Goal: Transaction & Acquisition: Purchase product/service

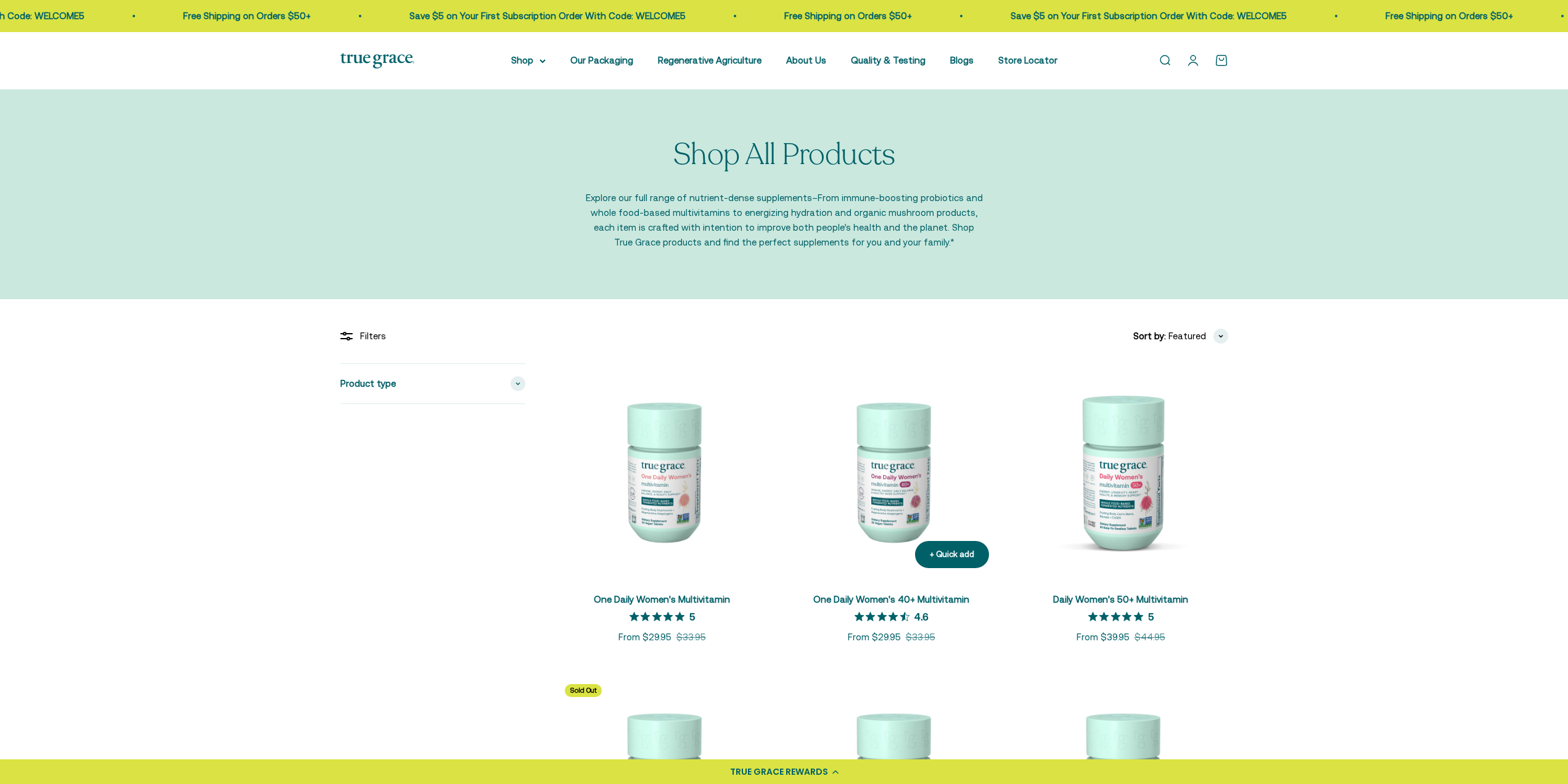
click at [885, 496] on img at bounding box center [891, 470] width 214 height 214
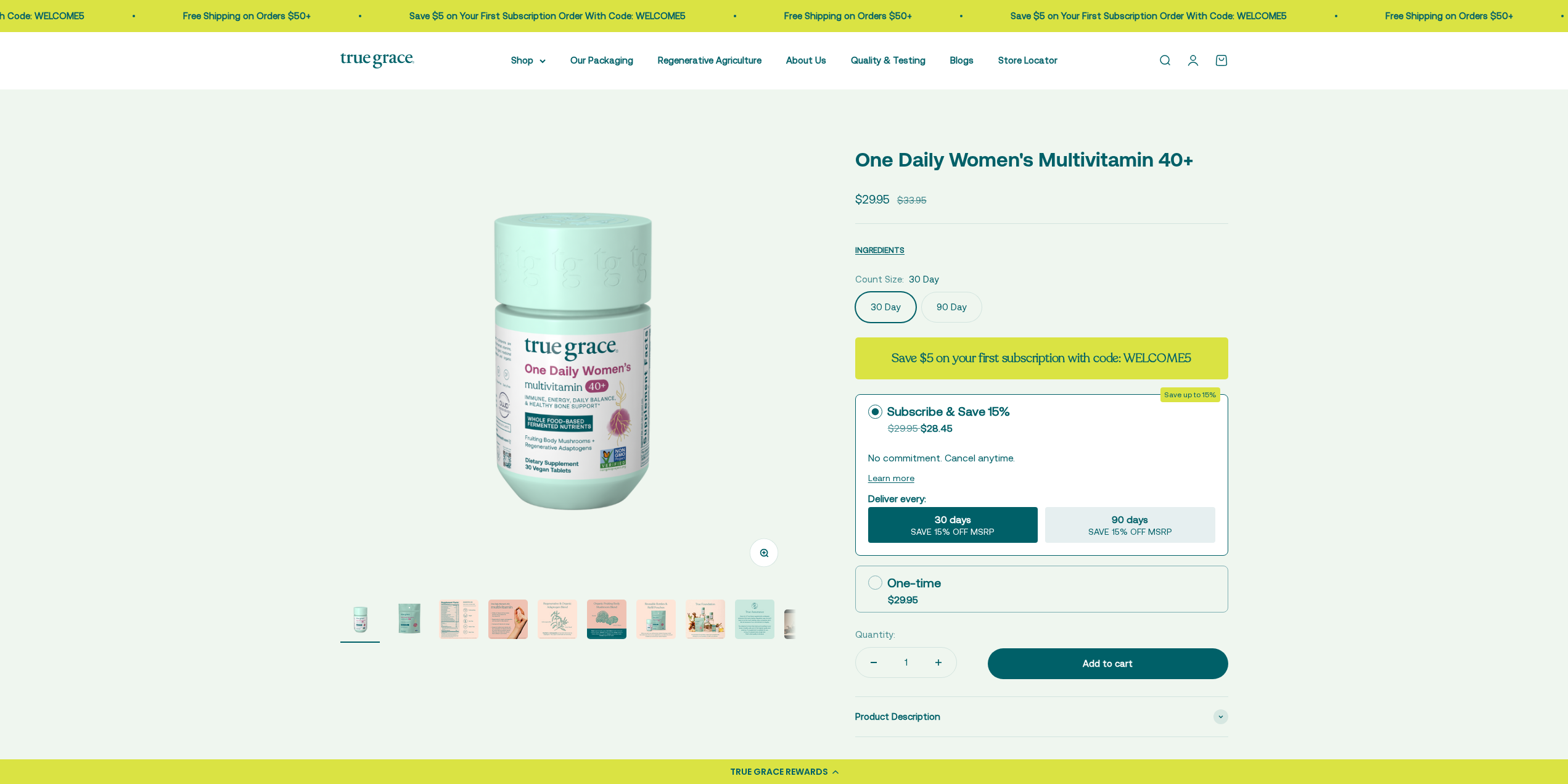
click at [947, 313] on label "90 Day" at bounding box center [951, 307] width 61 height 31
click at [855, 292] on input "90 Day" at bounding box center [855, 291] width 1 height 1
select select "3"
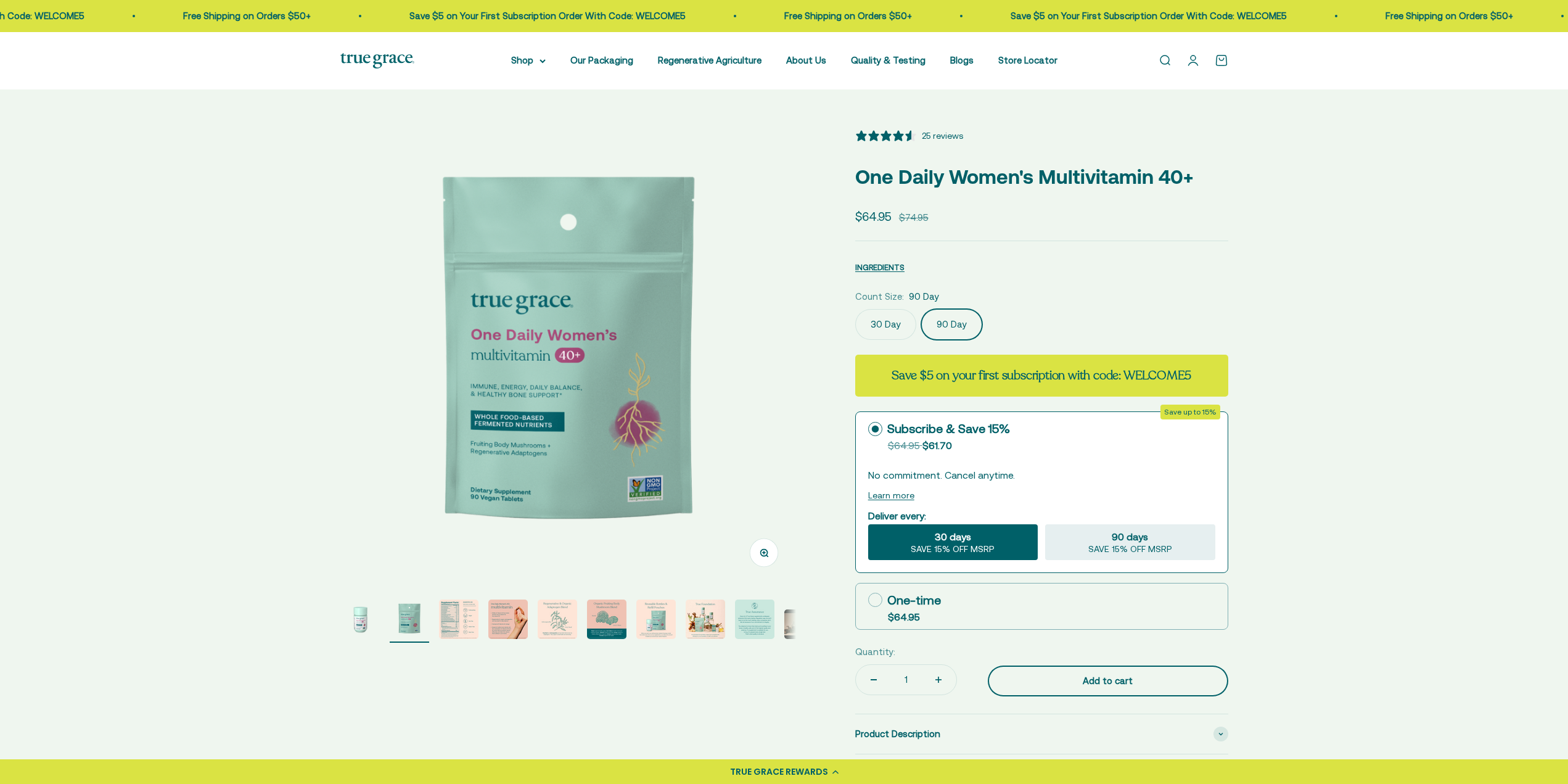
click at [1127, 679] on div "Add to cart" at bounding box center [1108, 680] width 191 height 14
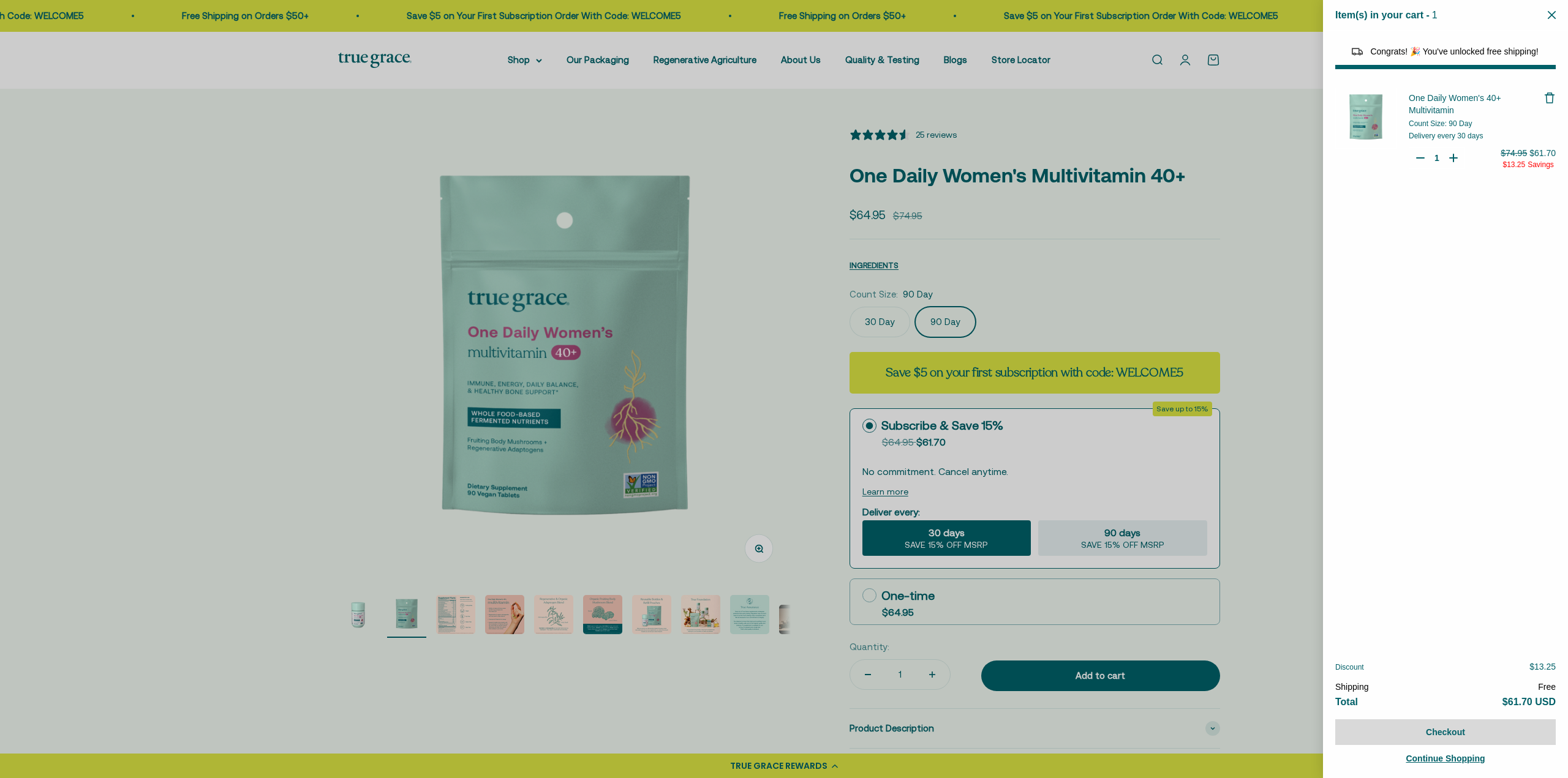
select select "46108681896150"
select select "40055698129088"
click at [1155, 244] on div at bounding box center [784, 389] width 1568 height 778
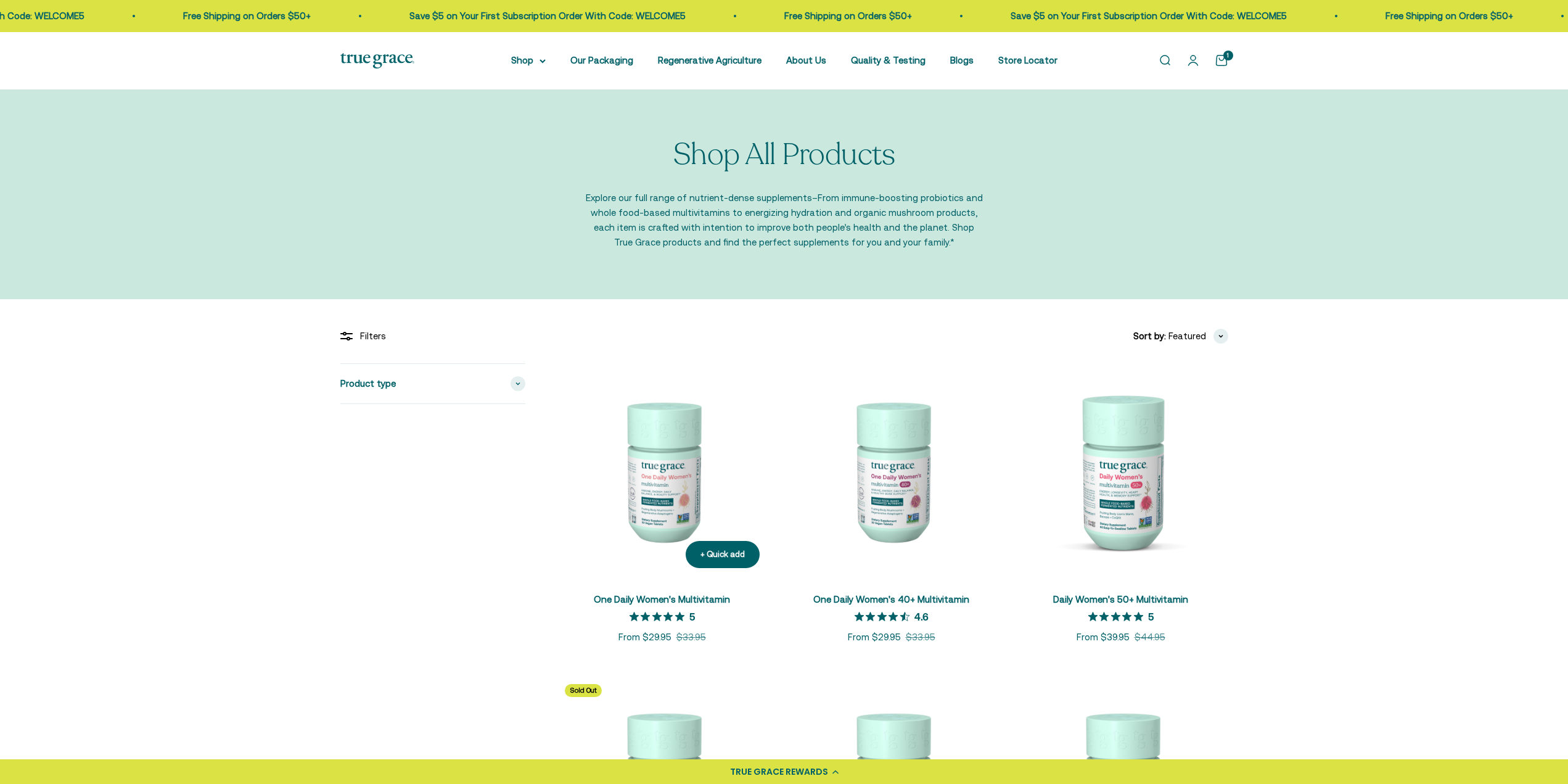
click at [668, 492] on img at bounding box center [662, 470] width 214 height 214
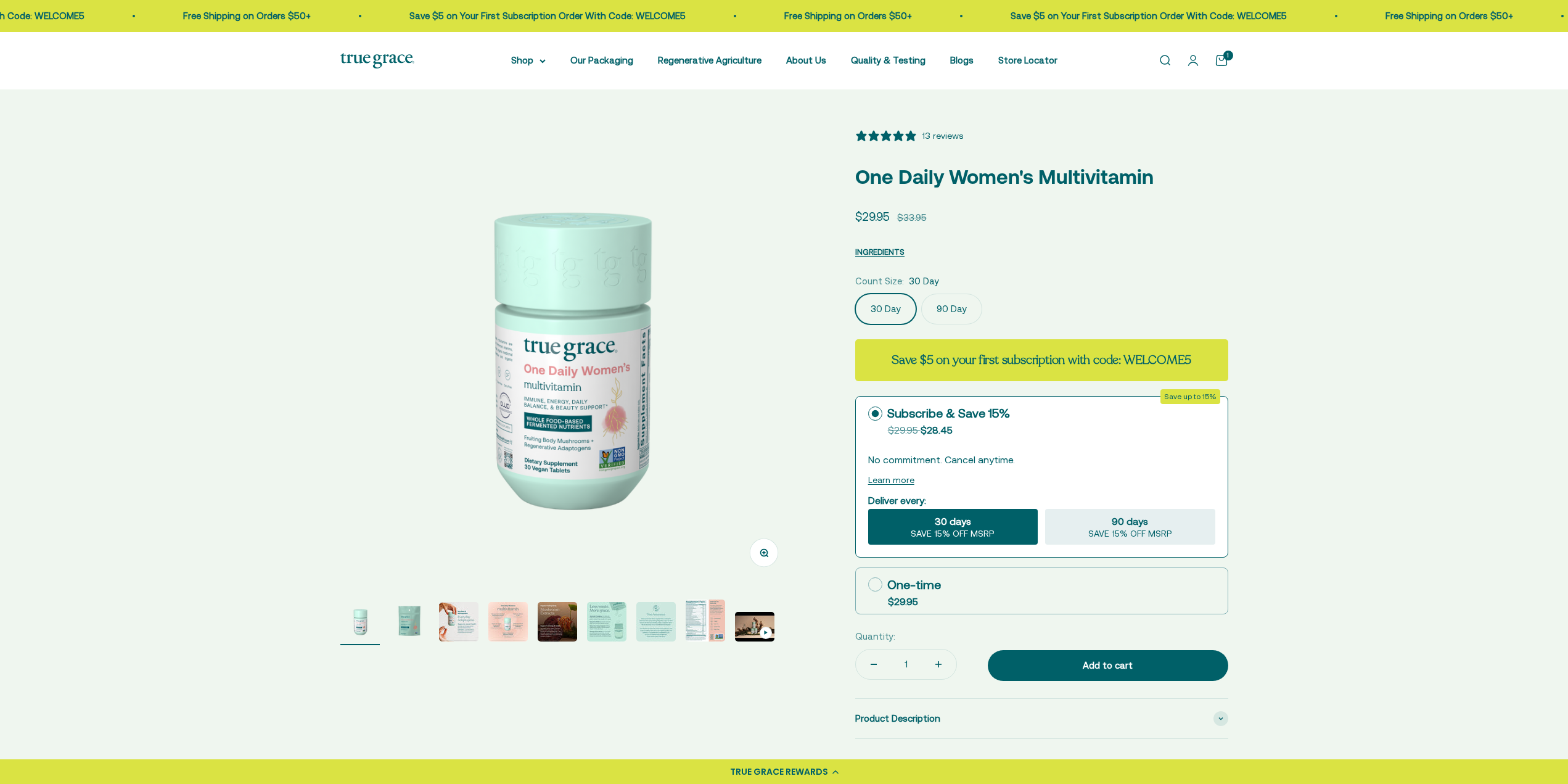
click at [965, 294] on label "90 Day" at bounding box center [951, 309] width 61 height 31
click at [855, 294] on input "90 Day" at bounding box center [855, 293] width 1 height 1
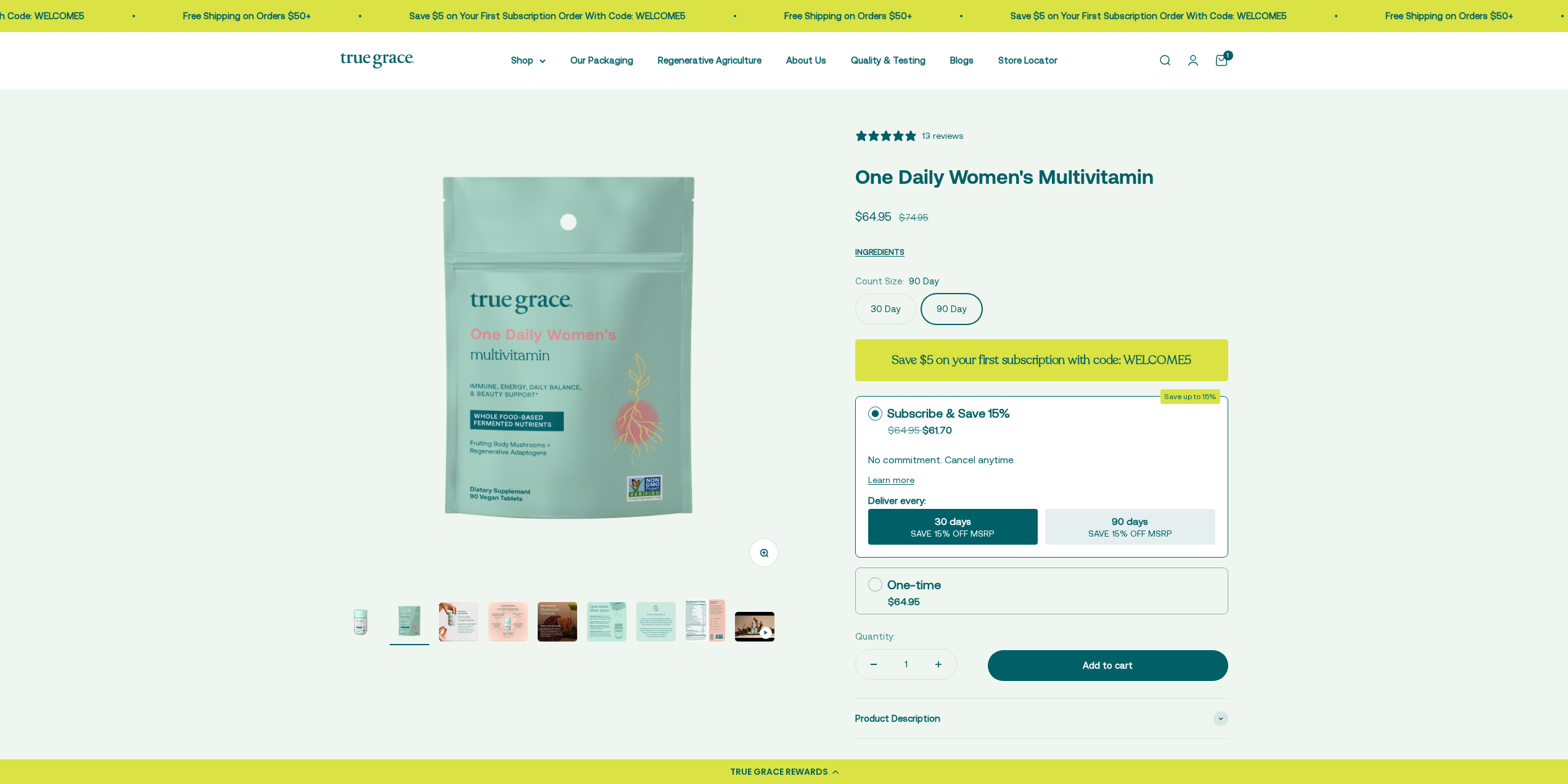
select select "3"
click at [1105, 663] on div "Add to cart" at bounding box center [1108, 665] width 191 height 14
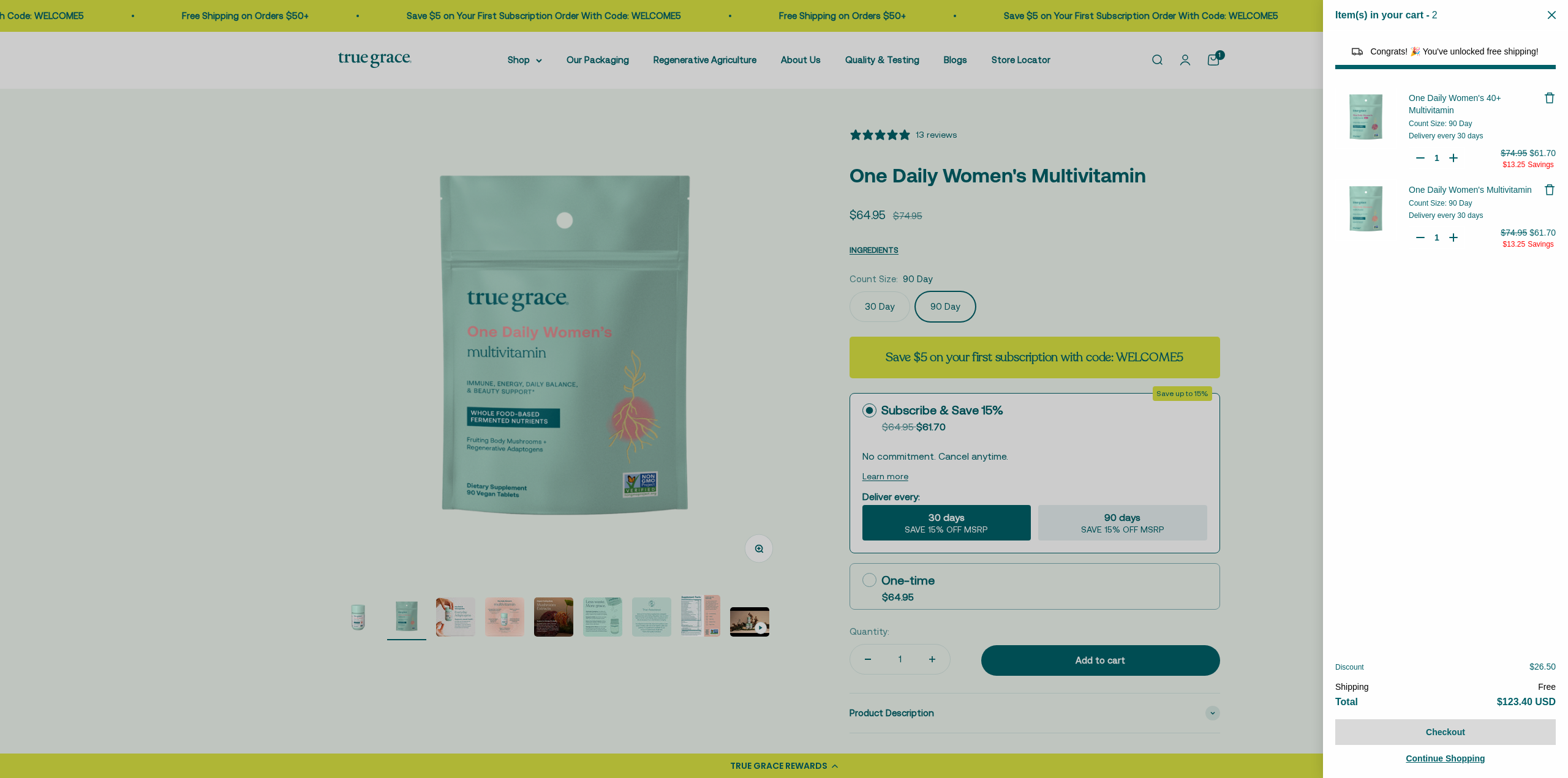
select select "46108681896150"
select select "40055698129088"
click at [1550, 185] on icon "Remove One Daily Women's Multivitamin" at bounding box center [1549, 190] width 12 height 12
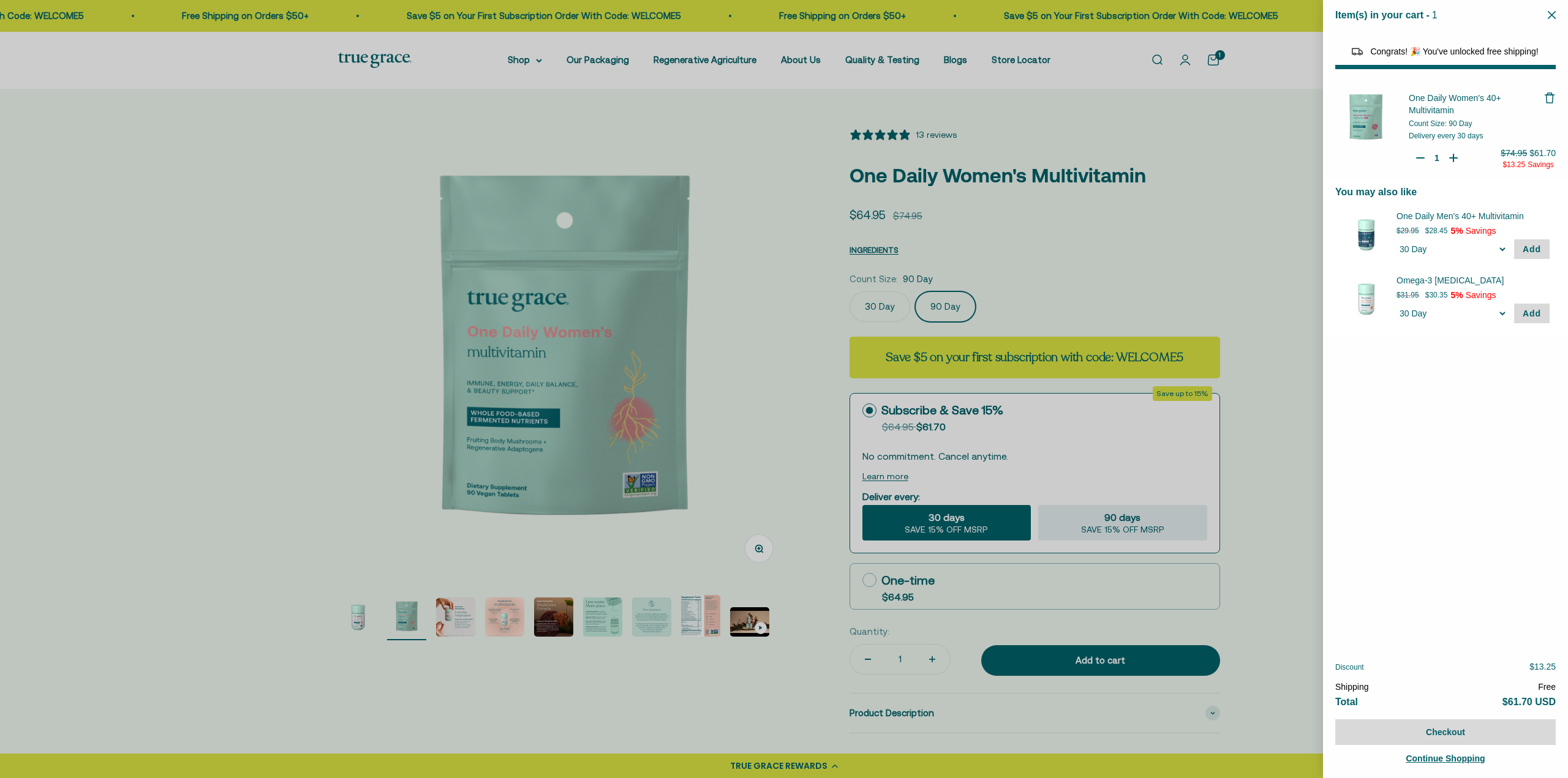
click at [1549, 17] on icon "Close" at bounding box center [1551, 15] width 8 height 8
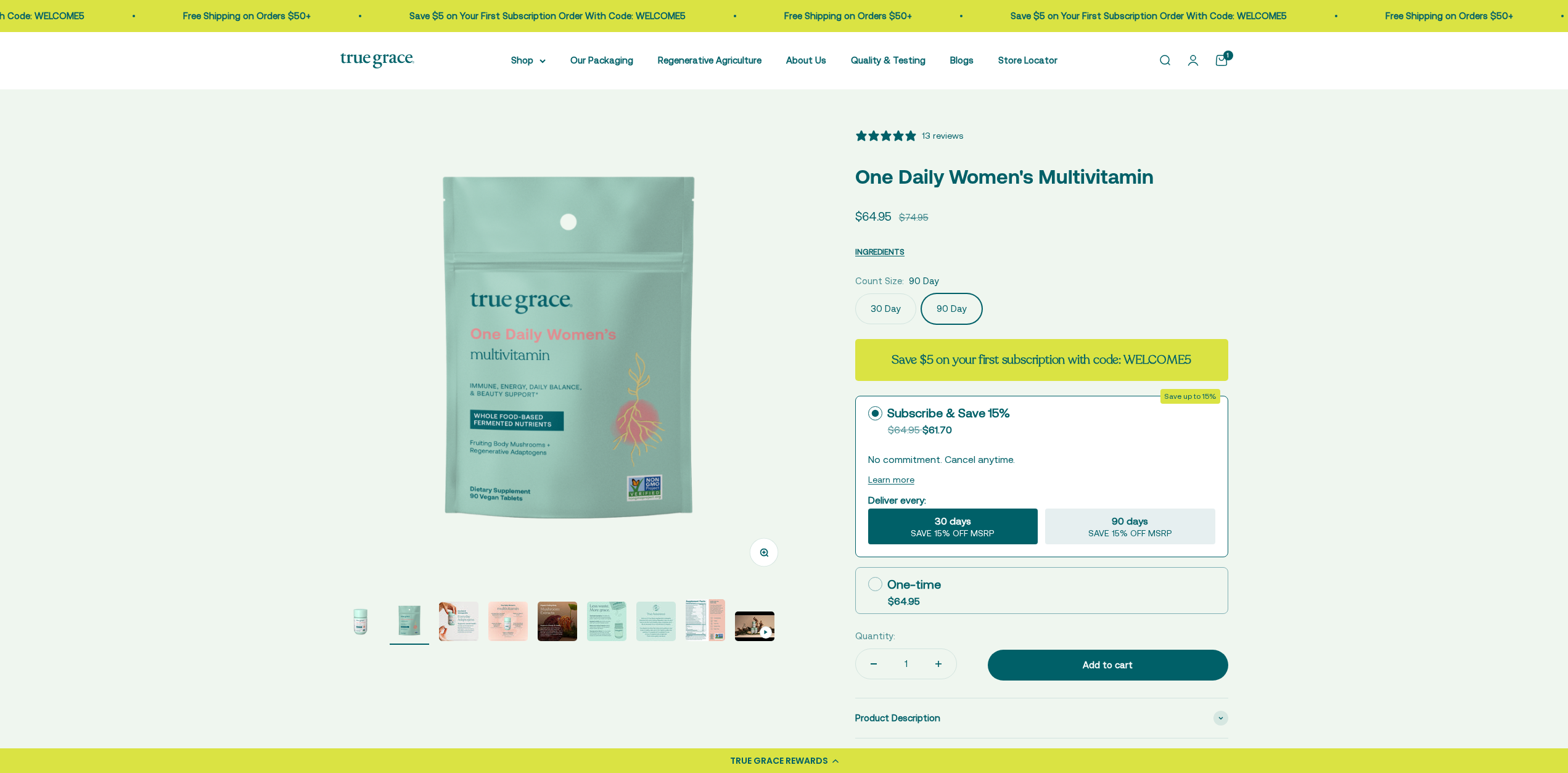
click at [872, 585] on icon at bounding box center [875, 584] width 14 height 14
click at [868, 585] on input "One-time $64.95" at bounding box center [867, 584] width 1 height 1
radio input "true"
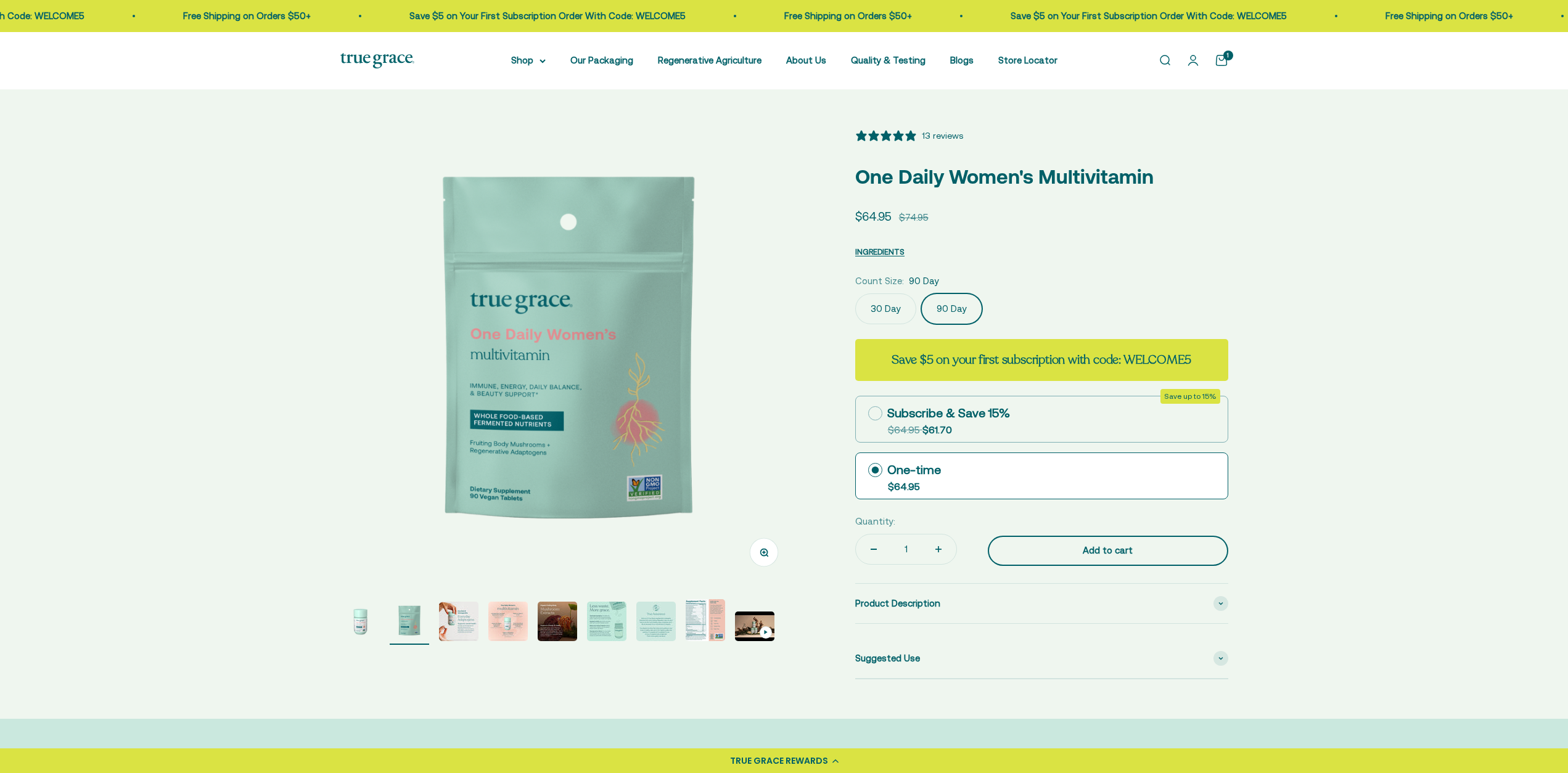
click at [1117, 560] on button "Add to cart" at bounding box center [1108, 551] width 240 height 30
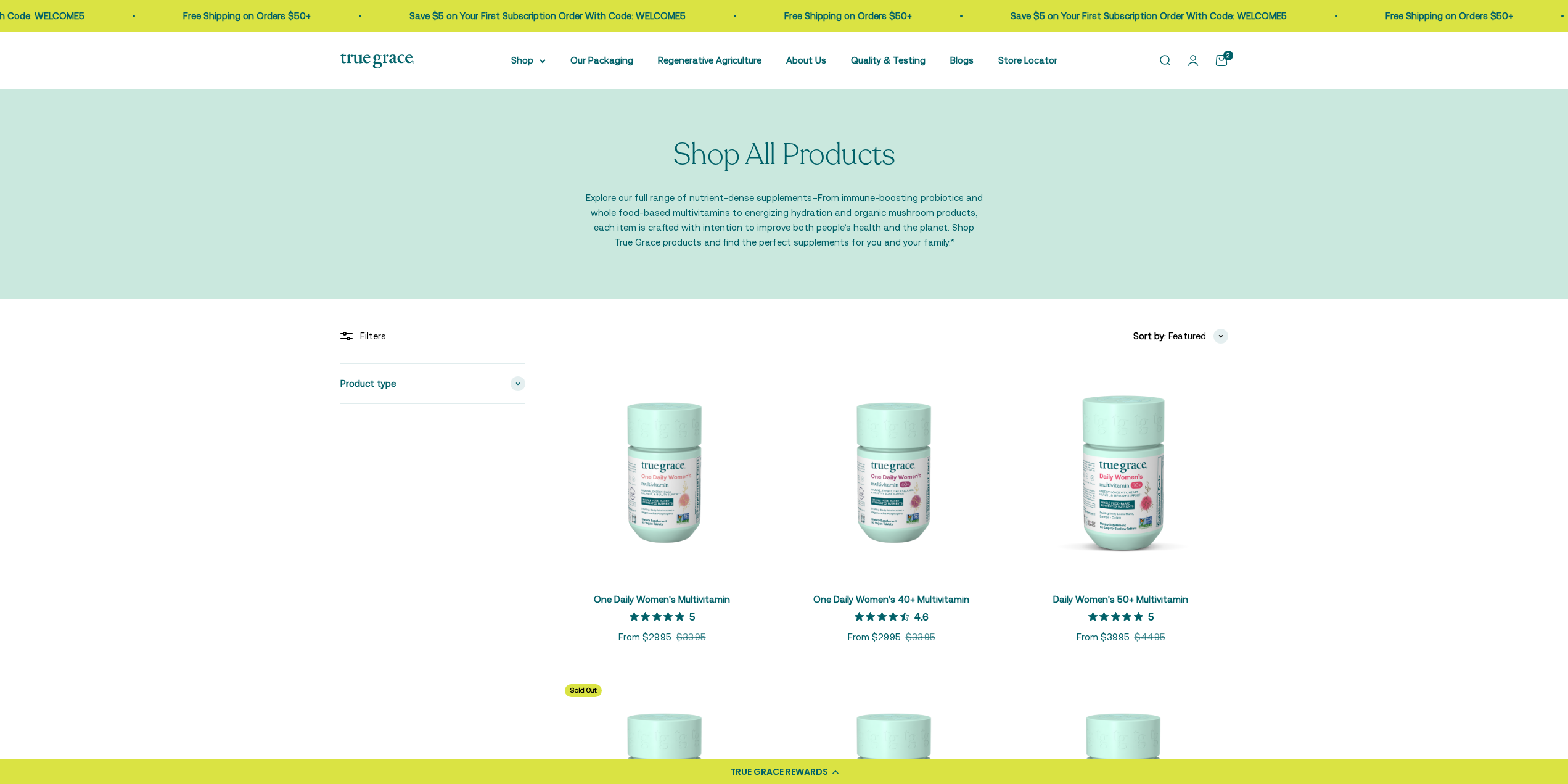
click at [1218, 63] on link "Open cart 2" at bounding box center [1221, 60] width 14 height 14
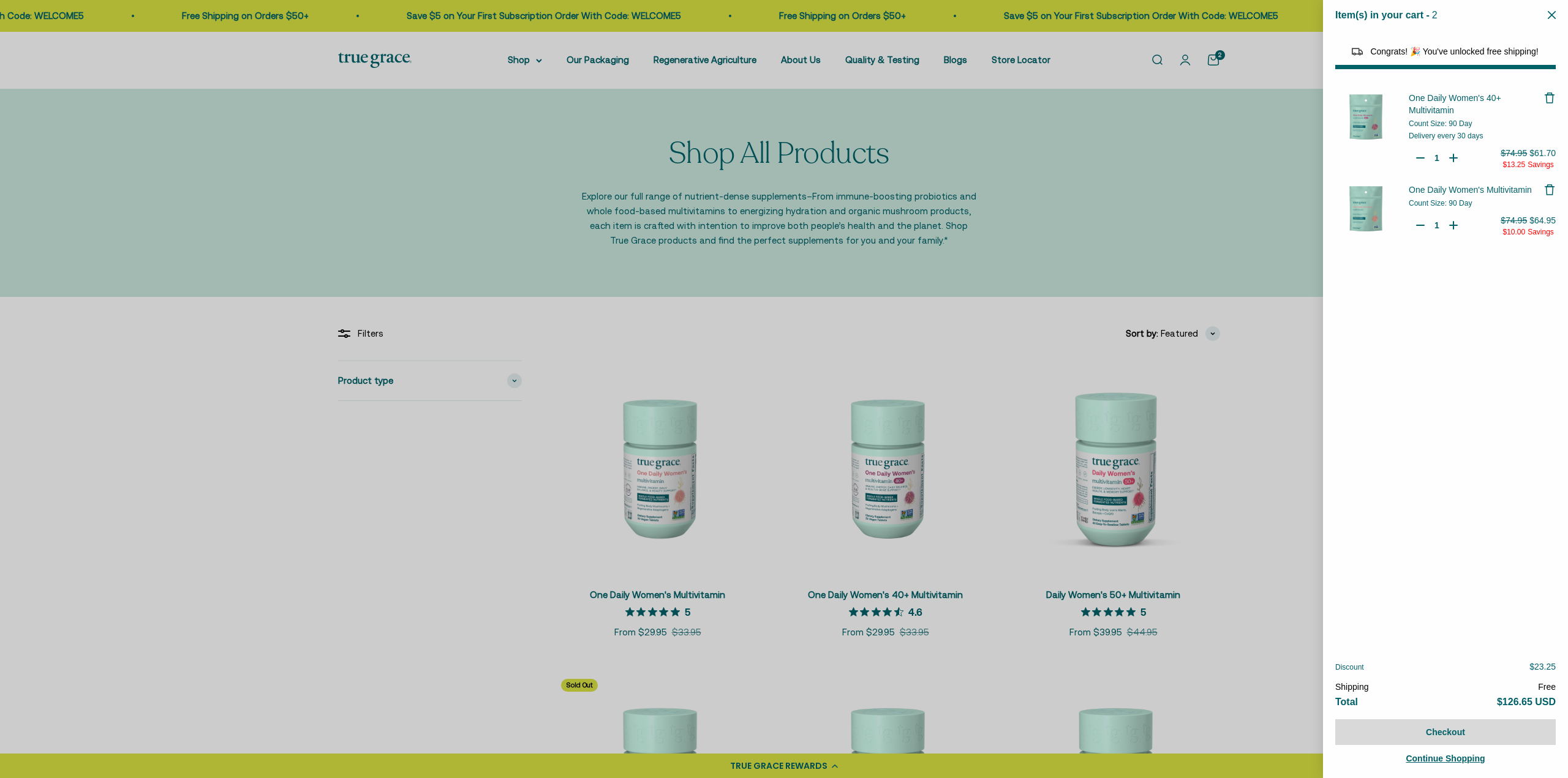
select select "46108681896150"
select select "40055698129088"
click at [1546, 101] on icon "Remove One Daily Women's 40+ Multivitamin" at bounding box center [1549, 98] width 7 height 8
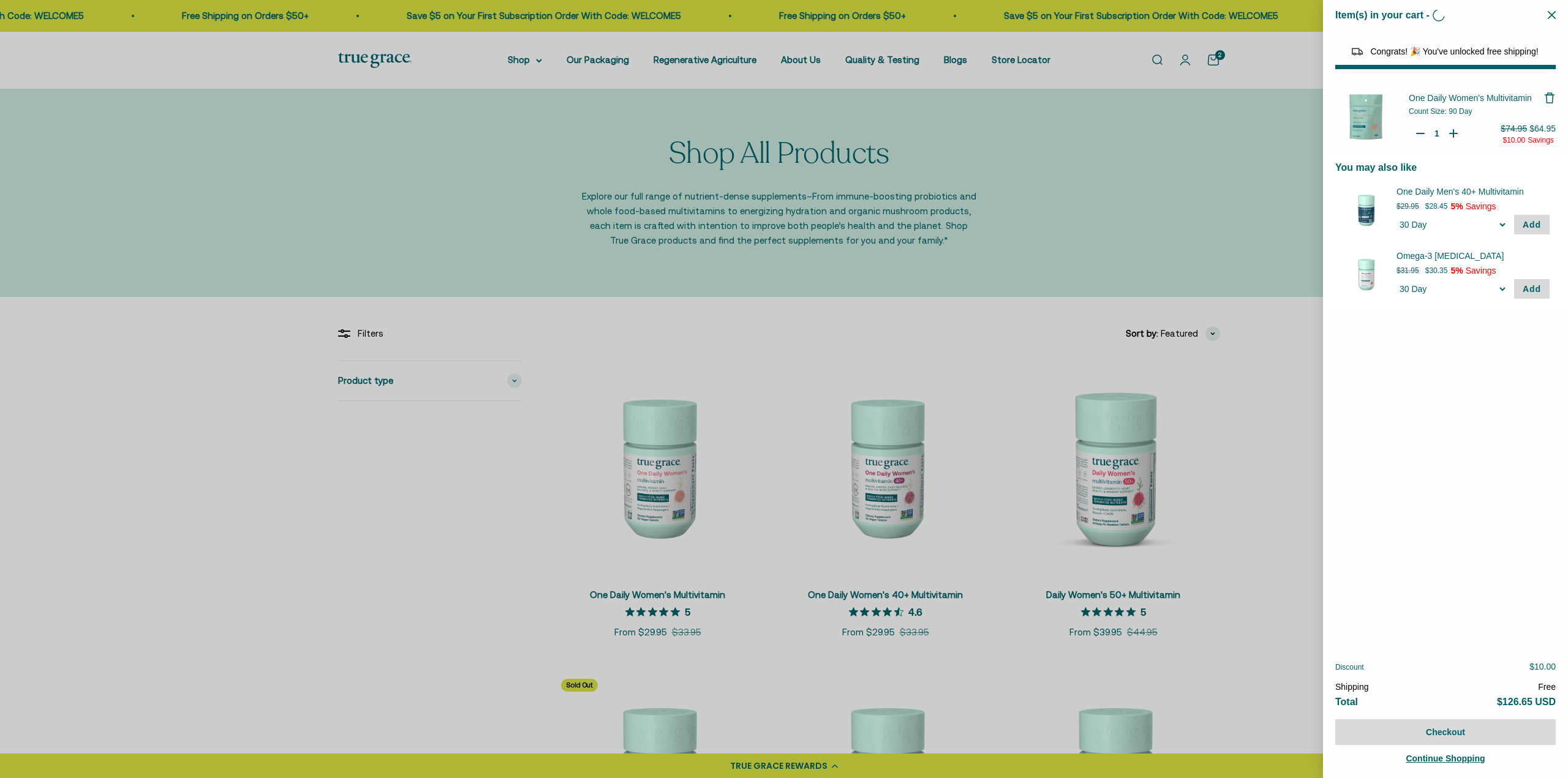
click at [1249, 443] on div at bounding box center [784, 389] width 1568 height 778
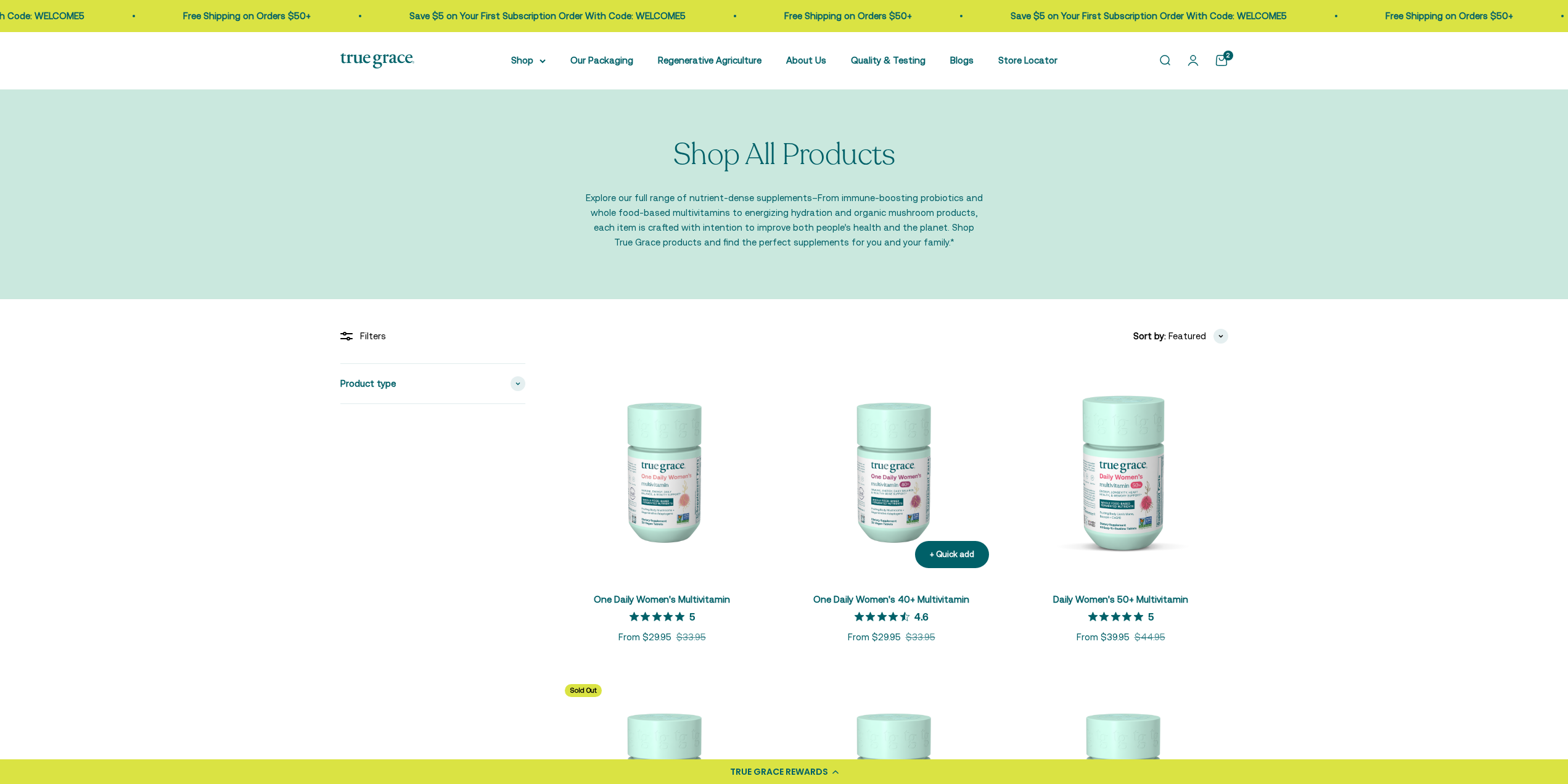
click at [887, 487] on img at bounding box center [891, 470] width 214 height 214
select select "40058329235648"
select select "44163639509206"
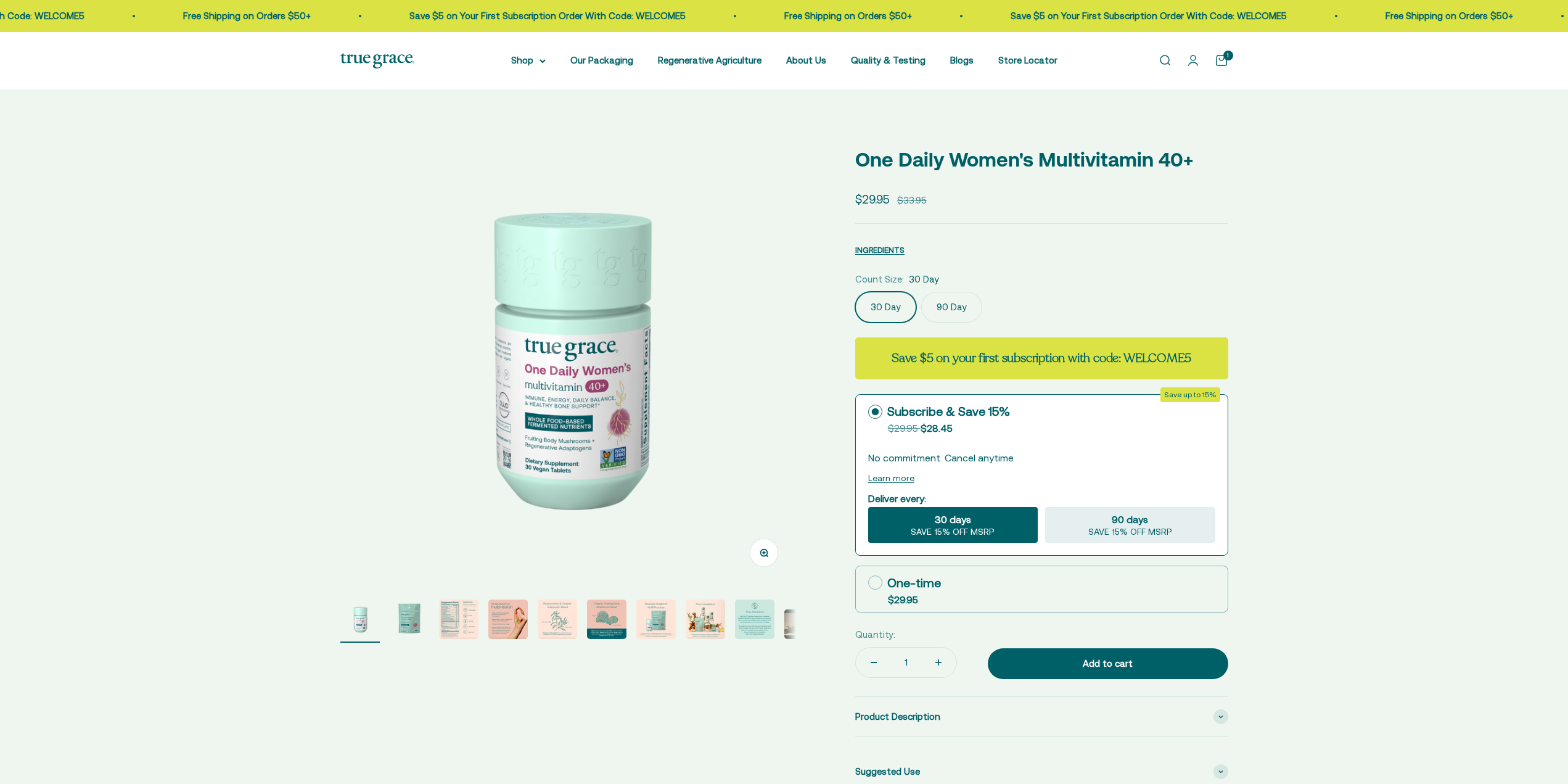
click at [957, 303] on label "90 Day" at bounding box center [951, 307] width 61 height 31
click at [855, 292] on input "90 Day" at bounding box center [855, 291] width 1 height 1
radio input "true"
select select "3"
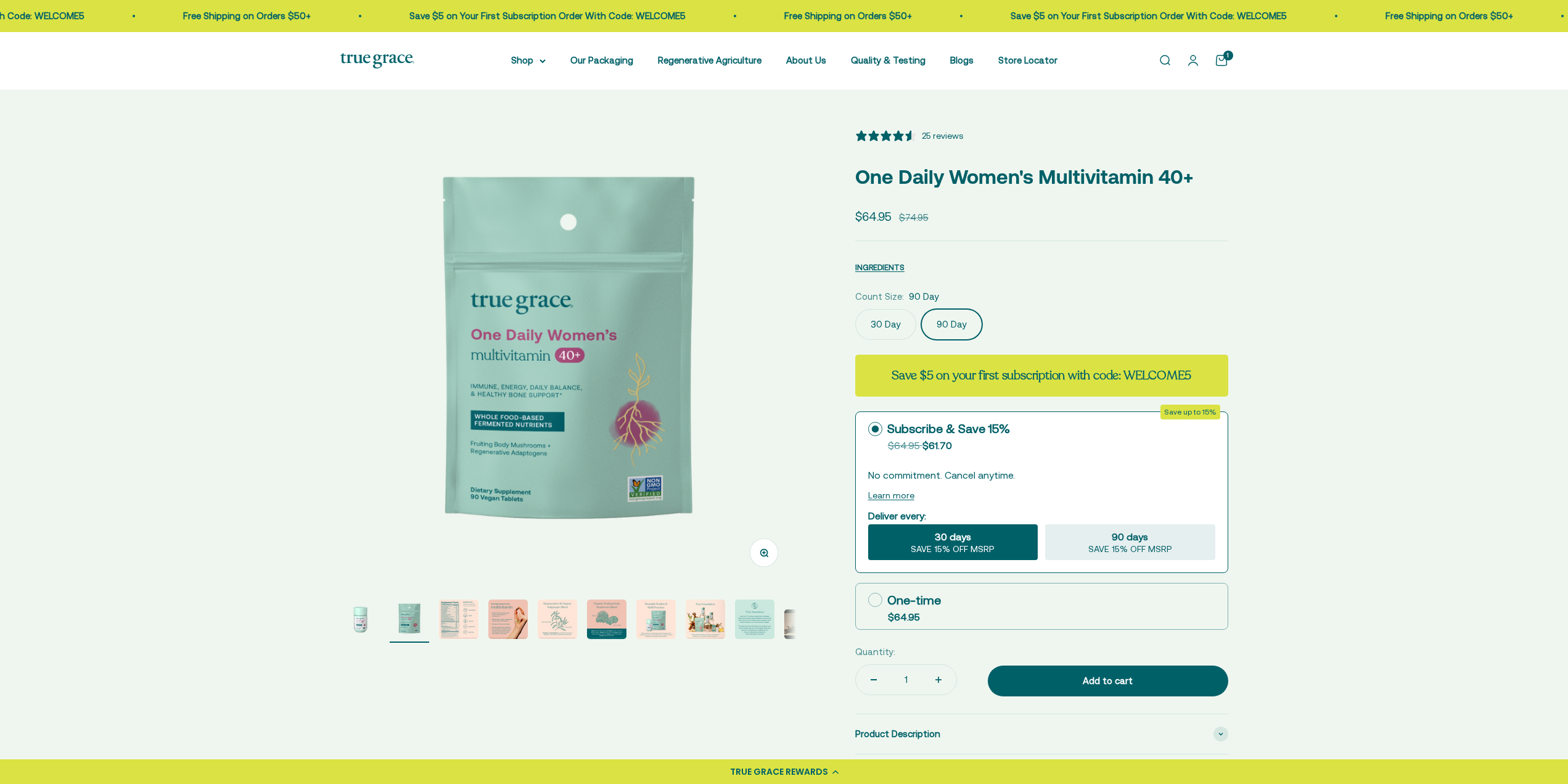
click at [873, 598] on icon at bounding box center [875, 599] width 14 height 14
click at [868, 599] on input "One-time $64.95" at bounding box center [867, 599] width 1 height 1
radio input "true"
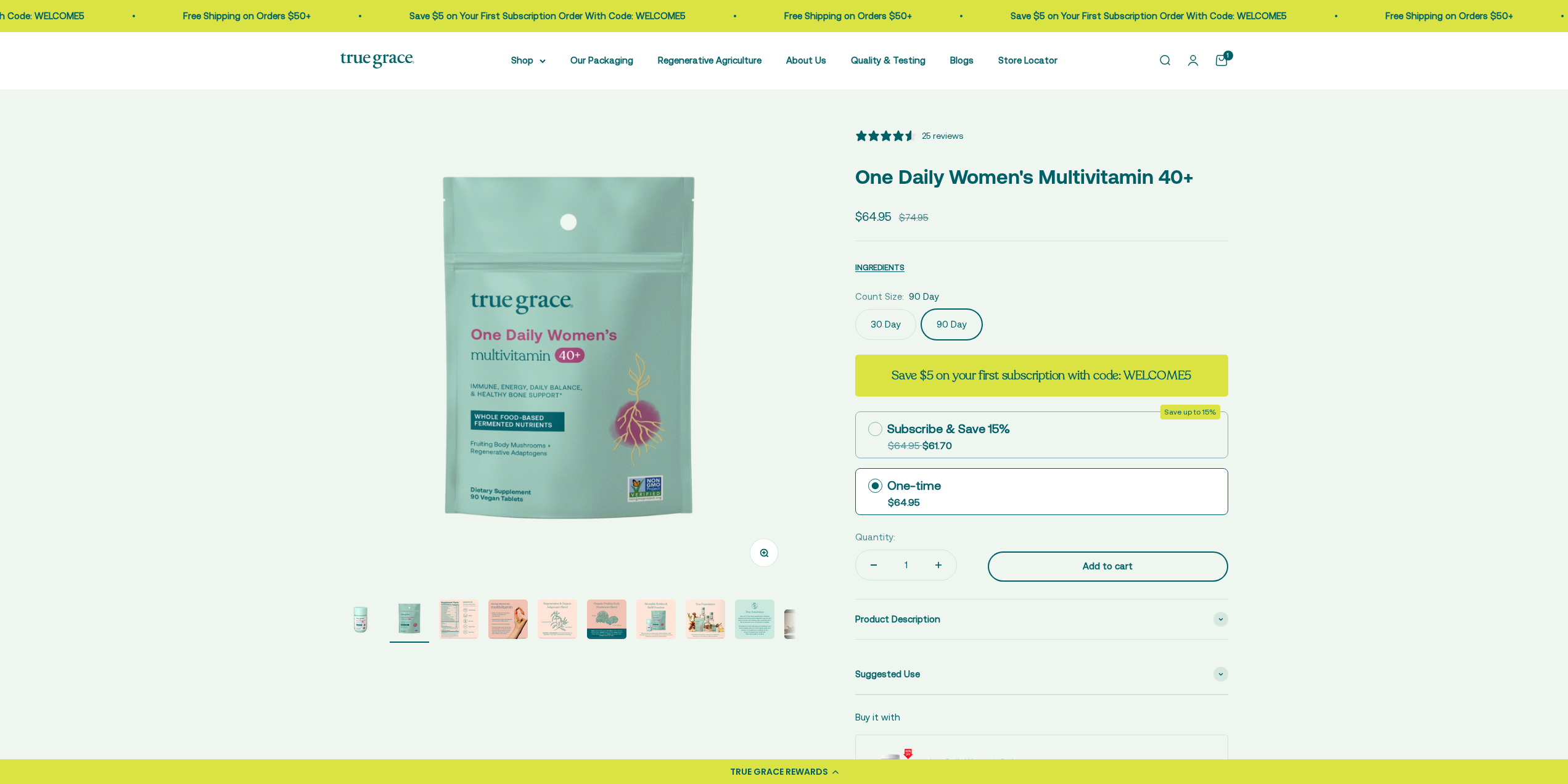
click at [1072, 567] on div "Add to cart" at bounding box center [1108, 566] width 191 height 14
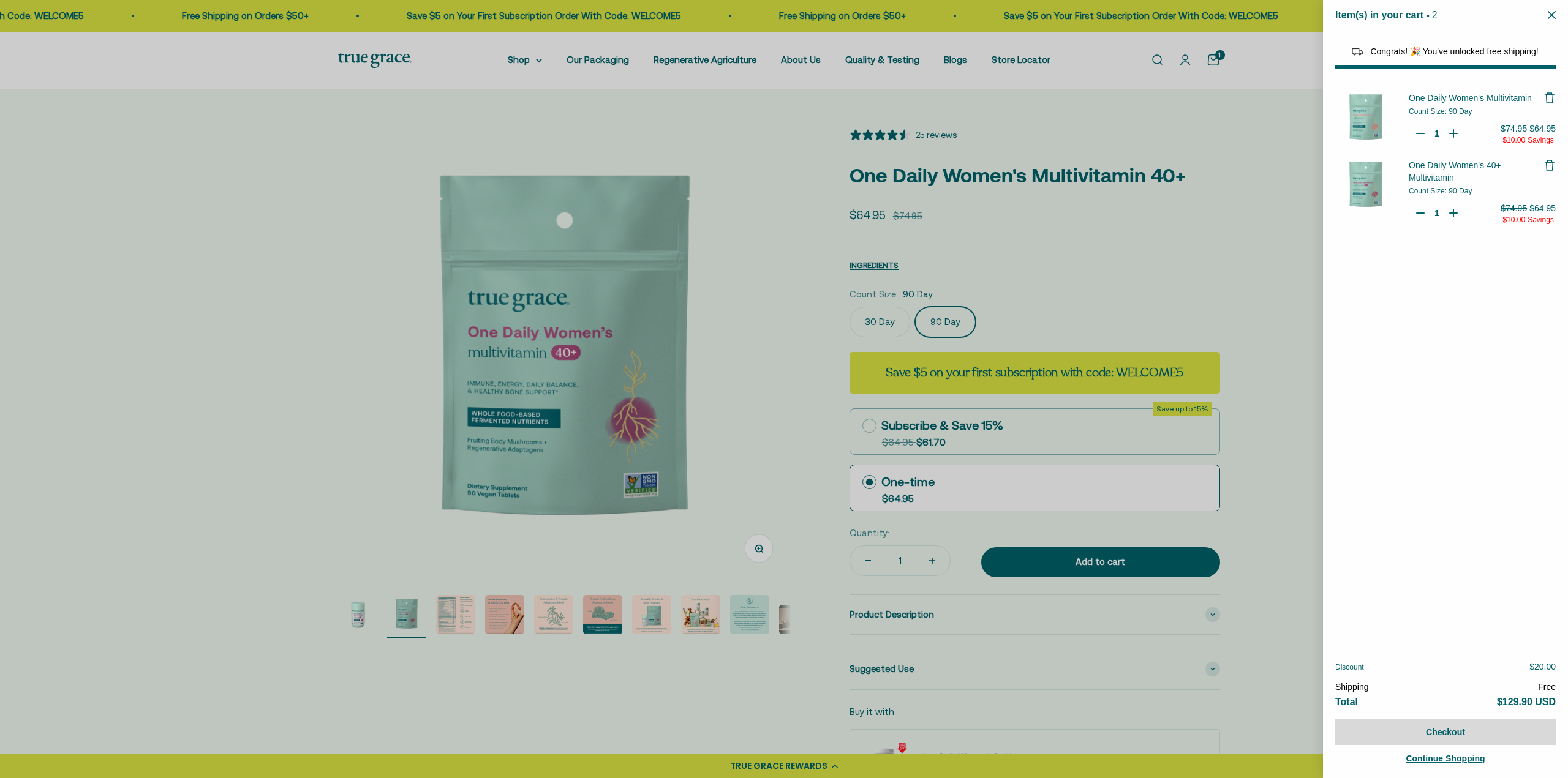
select select "40058329235648"
select select "44163639509206"
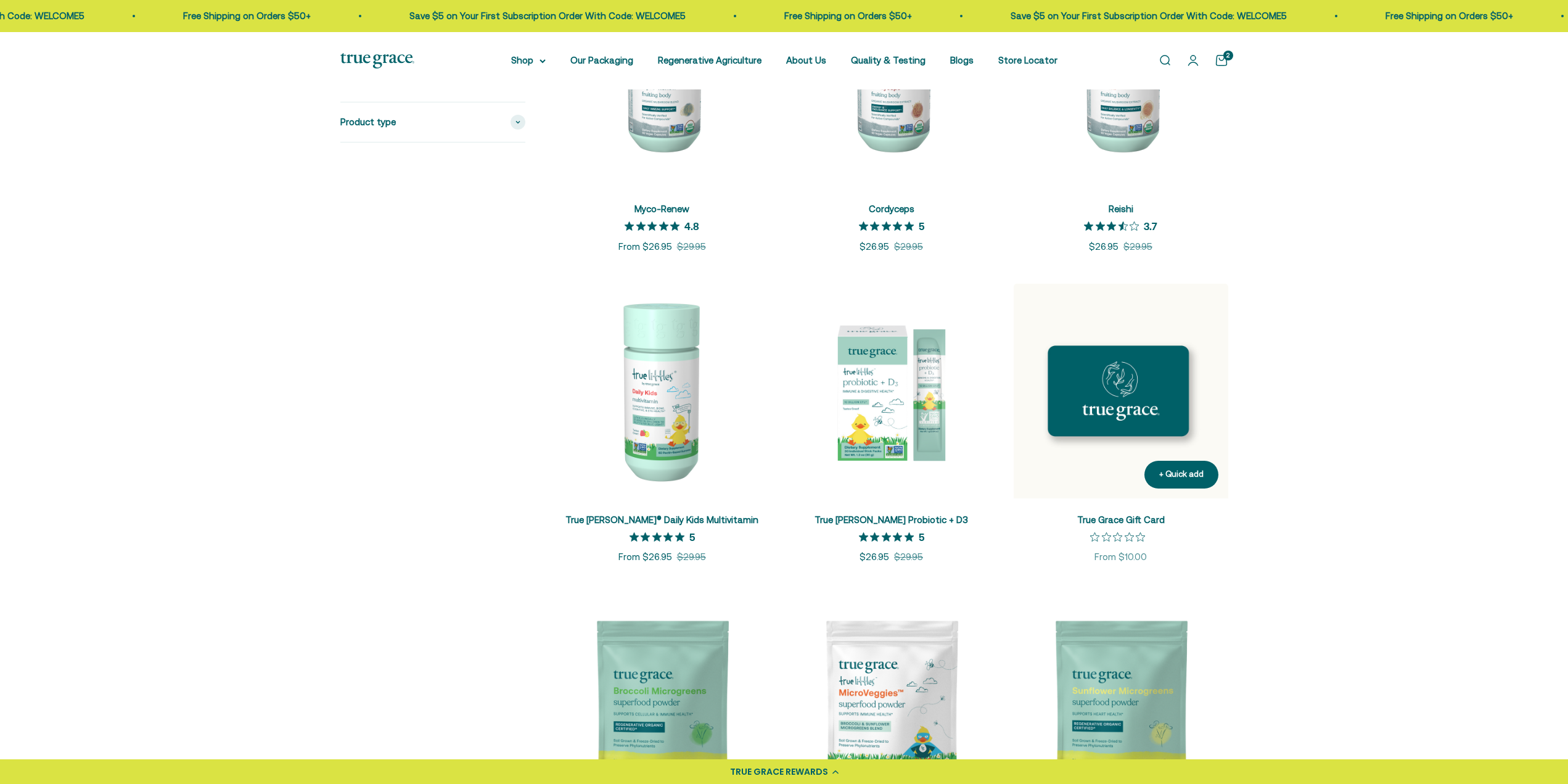
scroll to position [1851, 0]
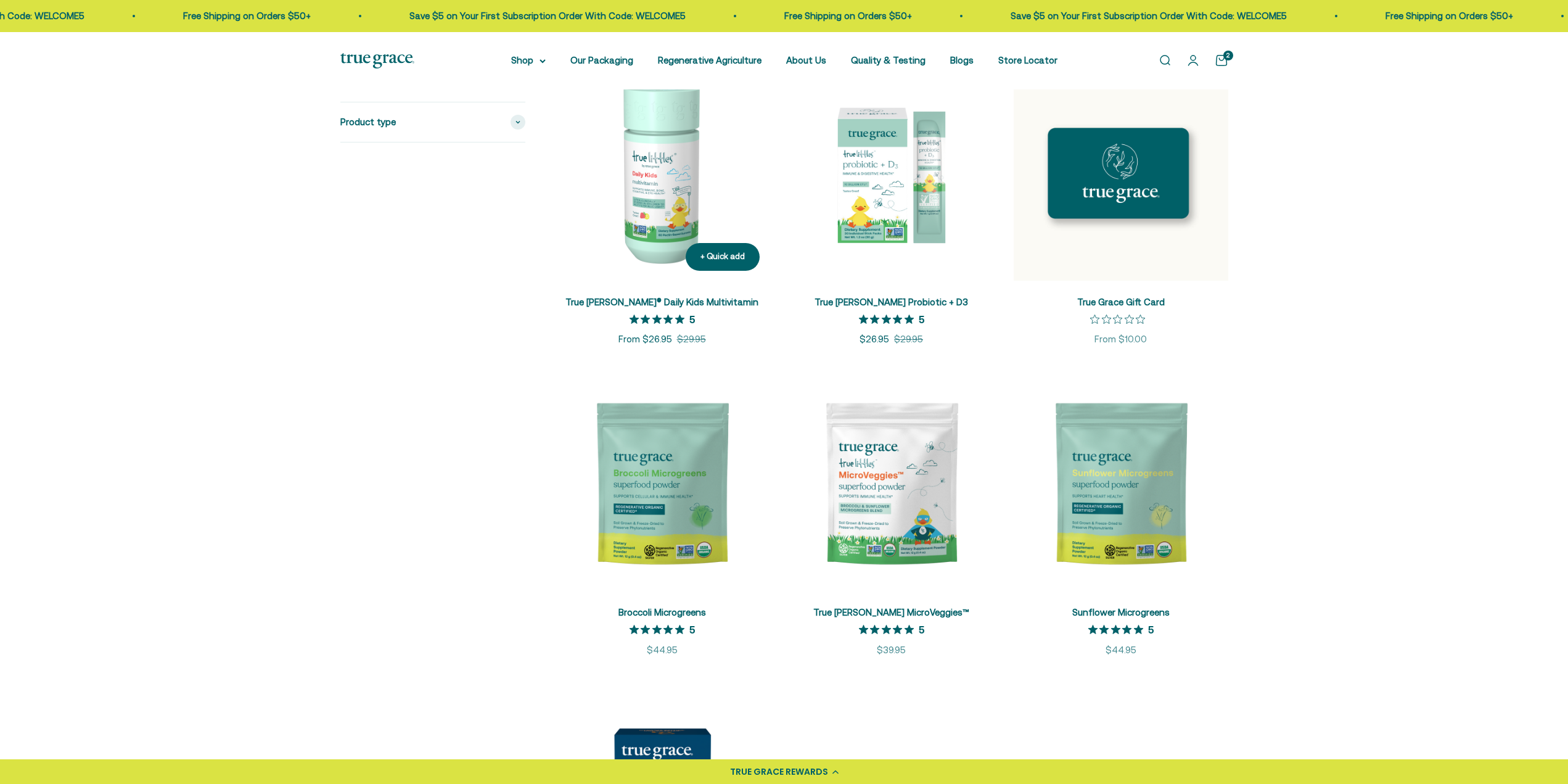
click at [646, 163] on img at bounding box center [662, 173] width 214 height 214
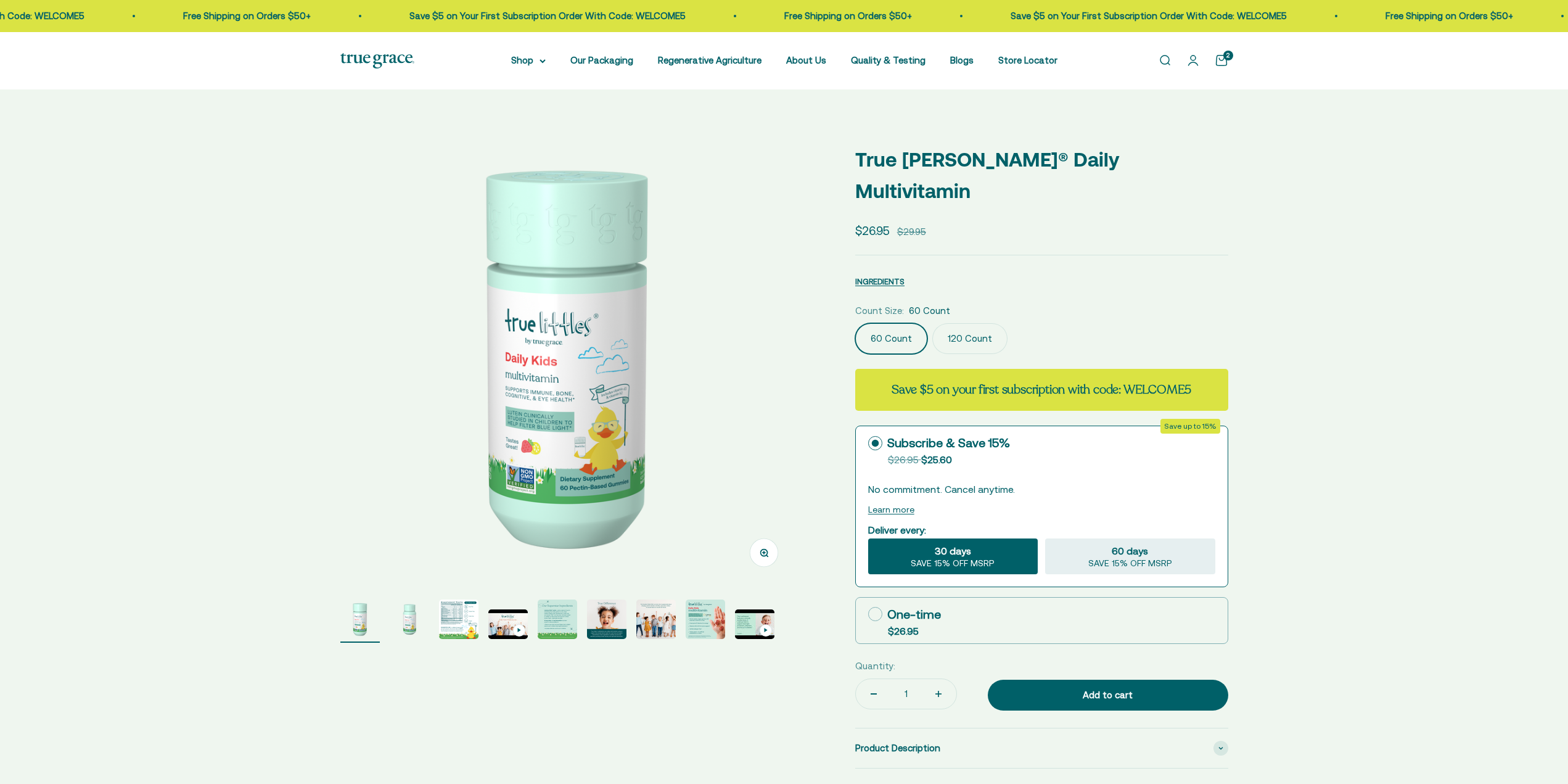
select select "3"
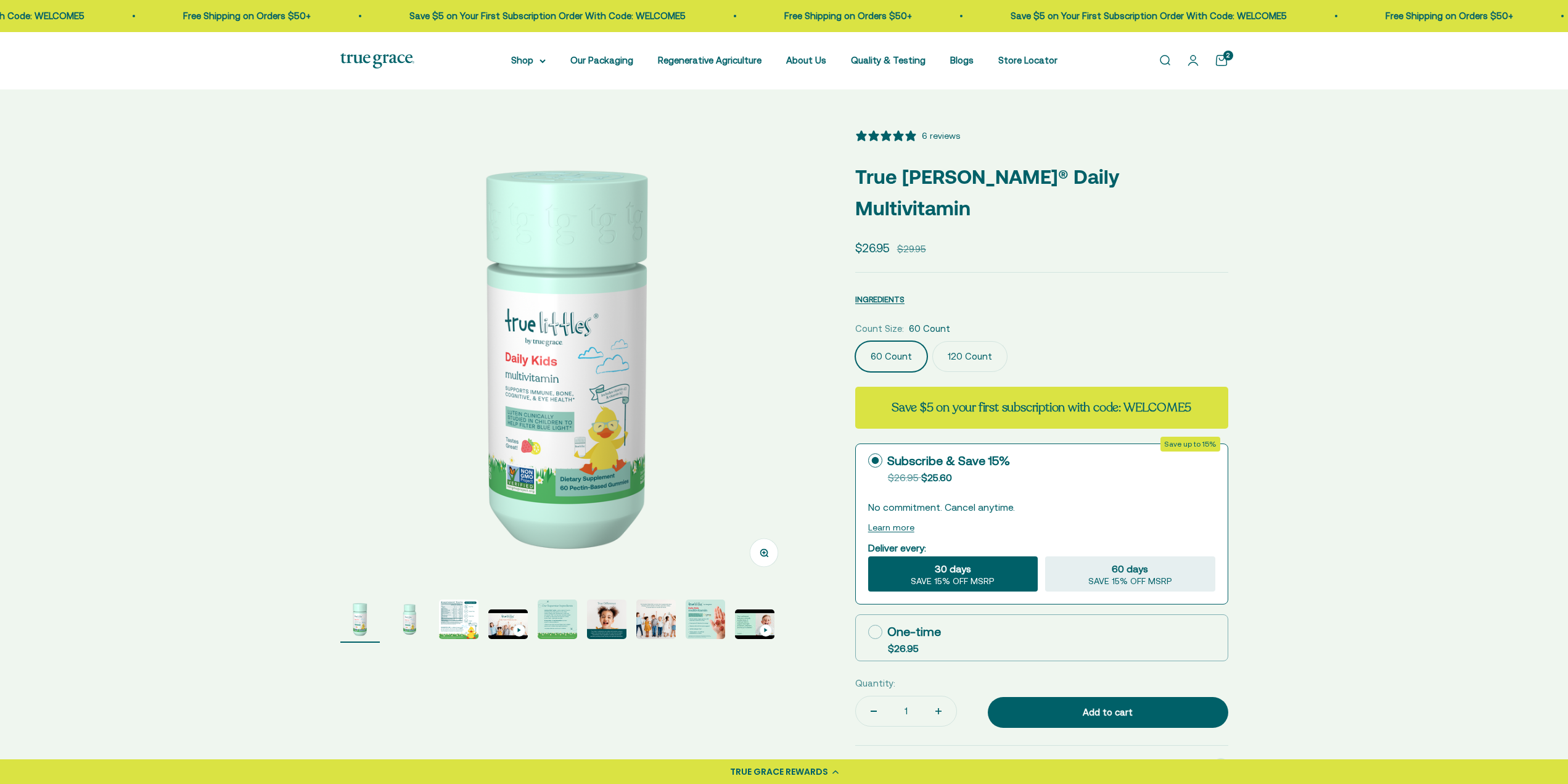
click at [450, 616] on img "Go to item 3" at bounding box center [459, 619] width 40 height 40
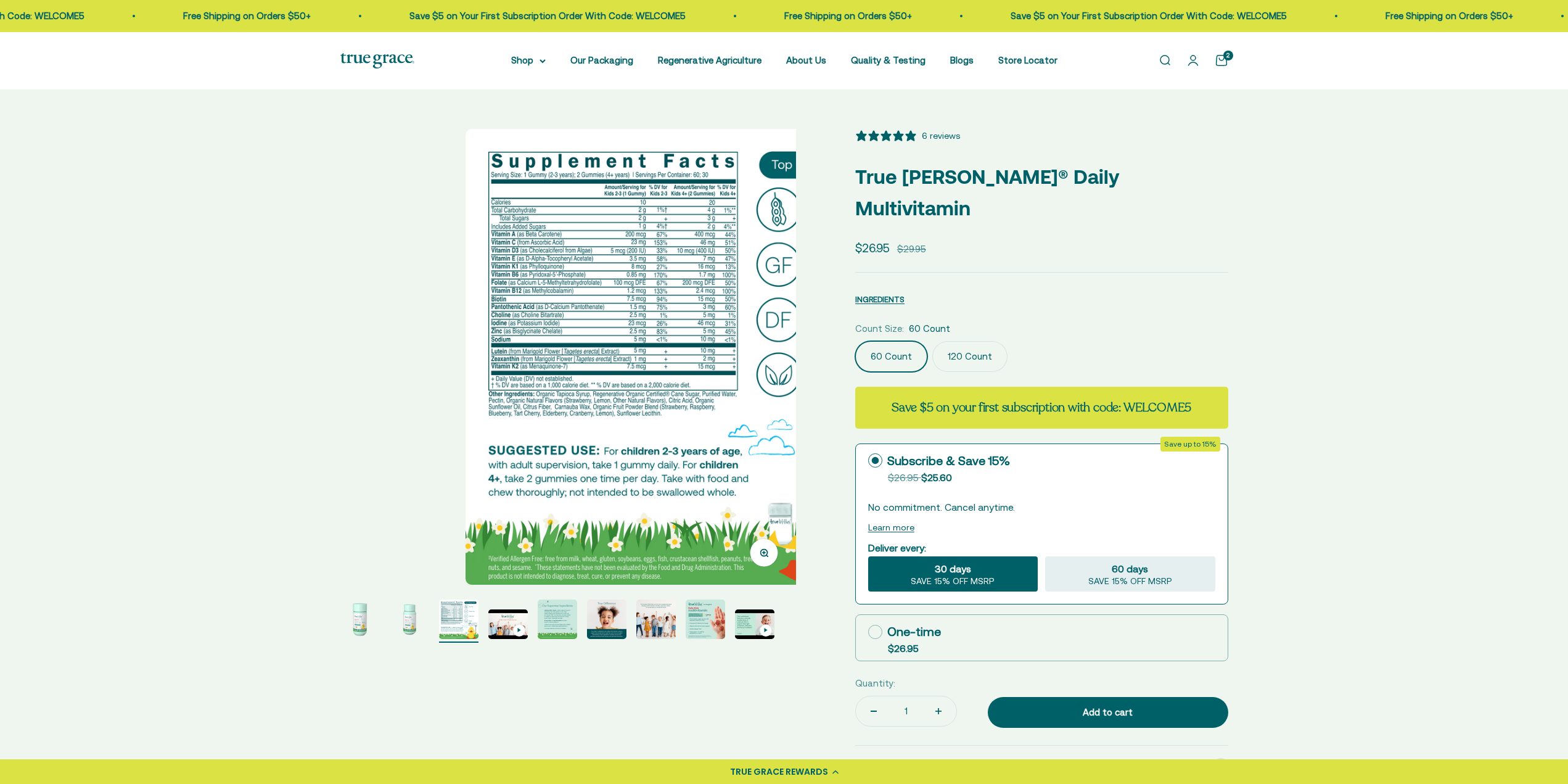
scroll to position [0, 941]
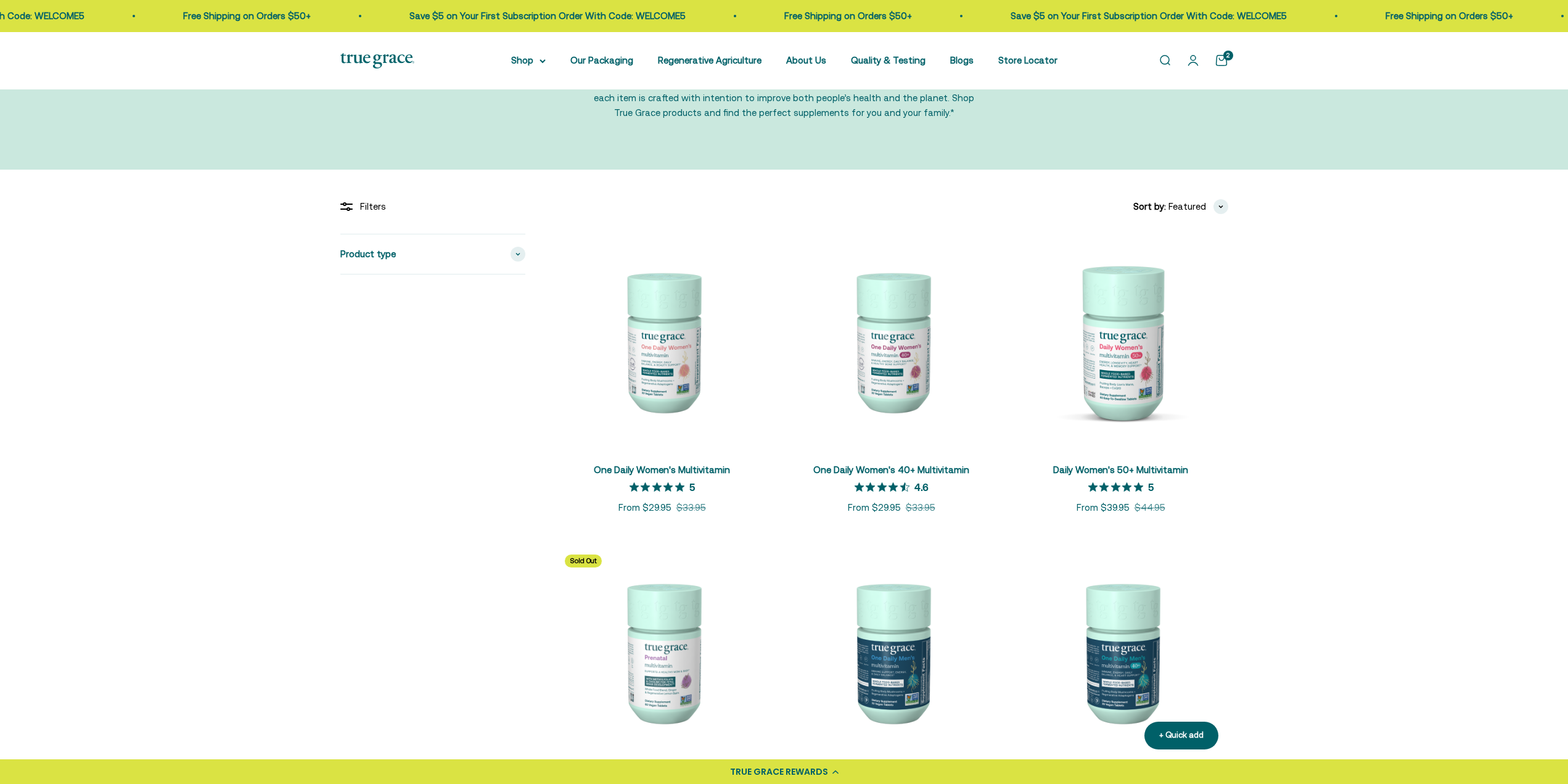
scroll to position [124, 0]
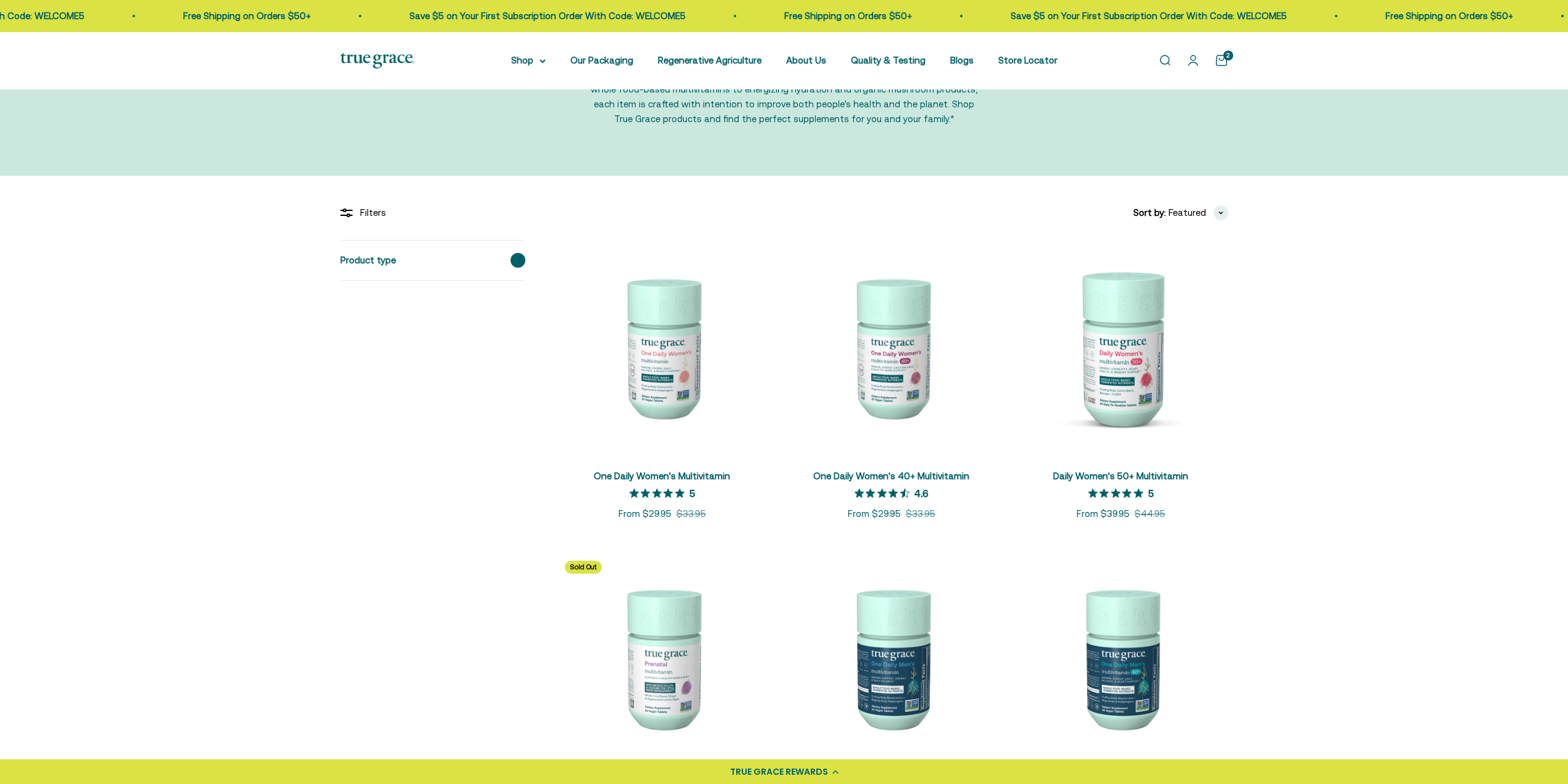
click at [516, 263] on span at bounding box center [518, 260] width 14 height 14
click at [348, 287] on input "Multivitamins (7)" at bounding box center [345, 284] width 10 height 10
checkbox input "true"
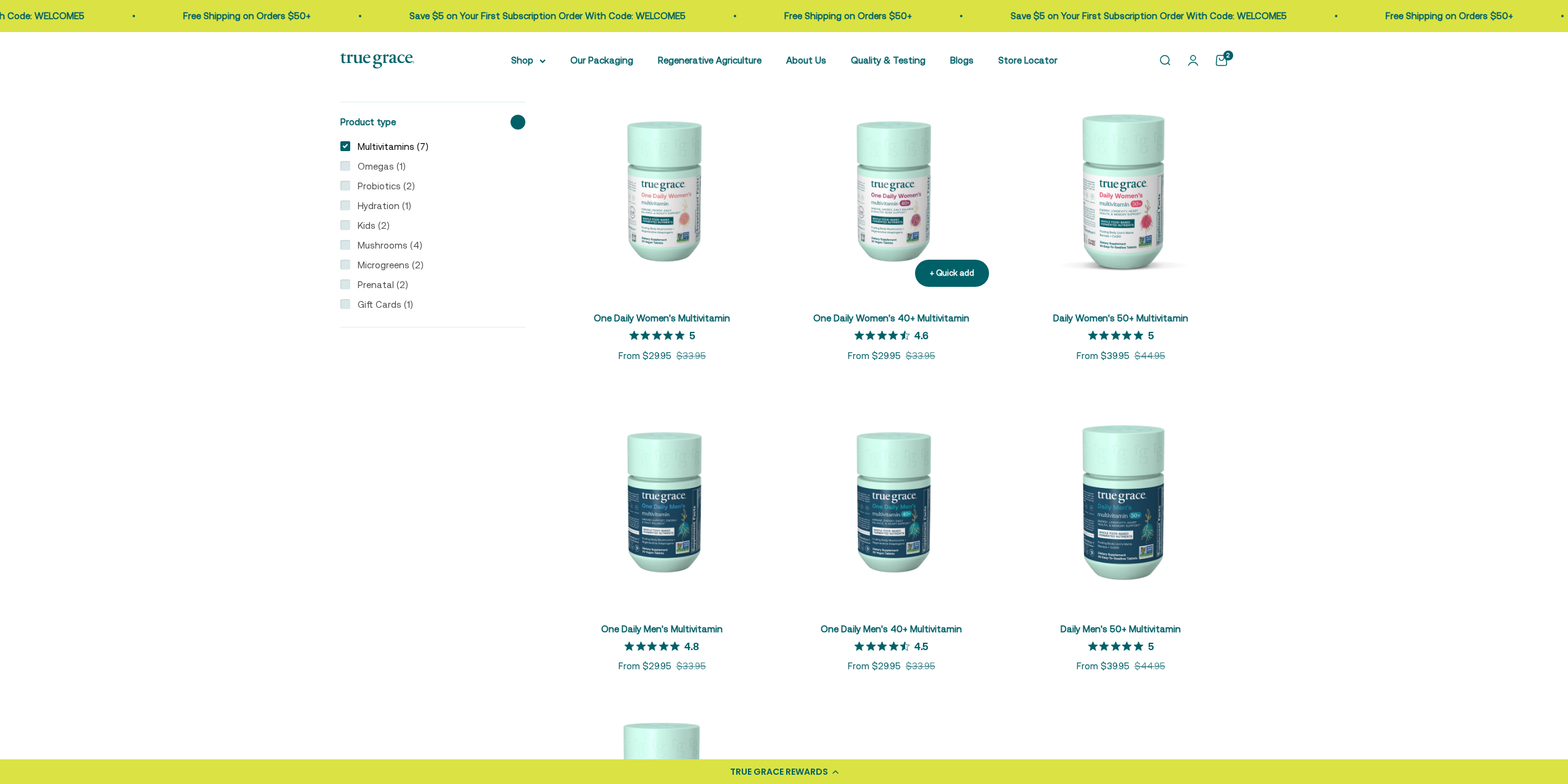
scroll to position [432, 0]
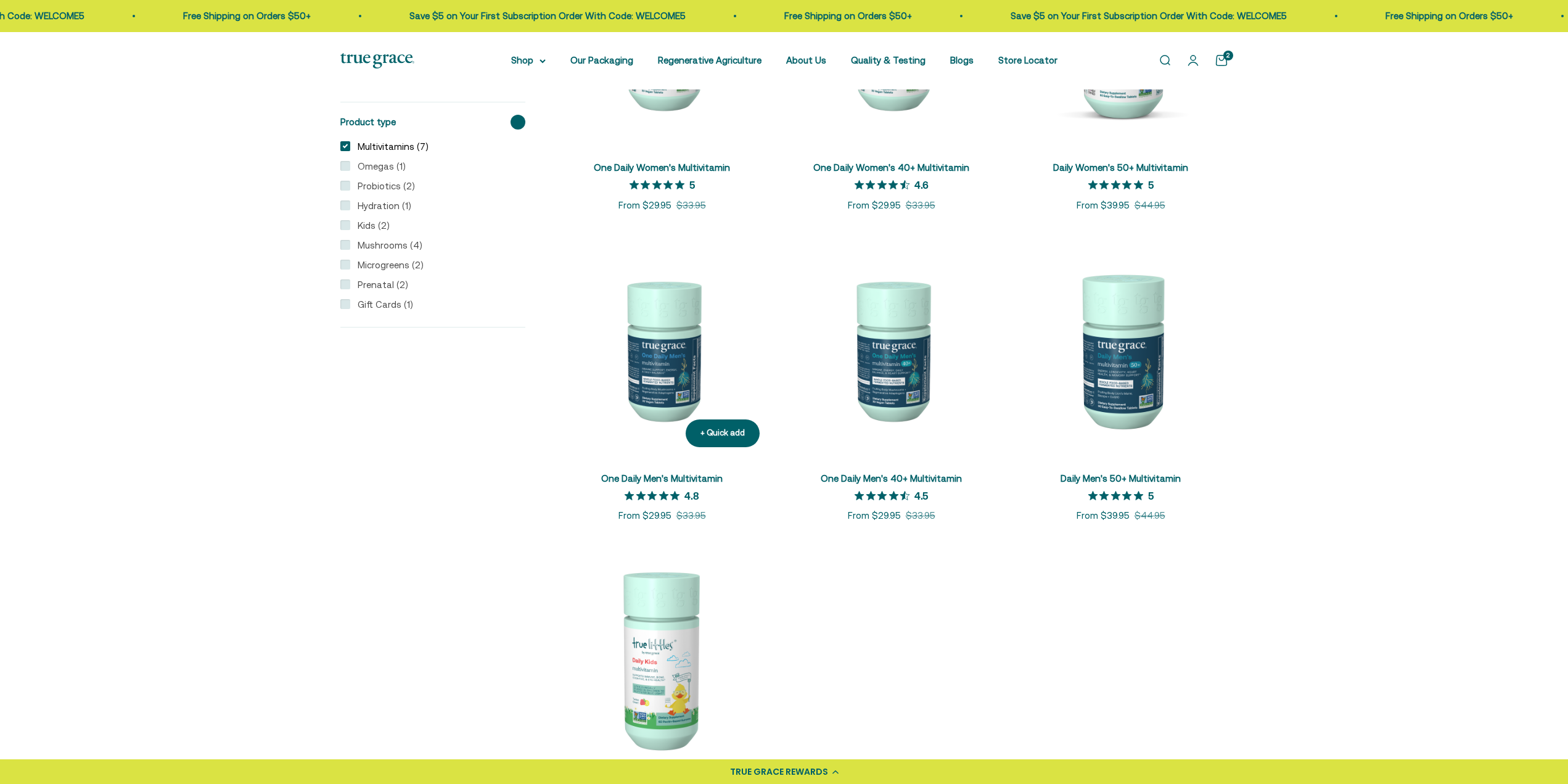
click at [678, 480] on link "One Daily Men's Multivitamin" at bounding box center [662, 478] width 121 height 11
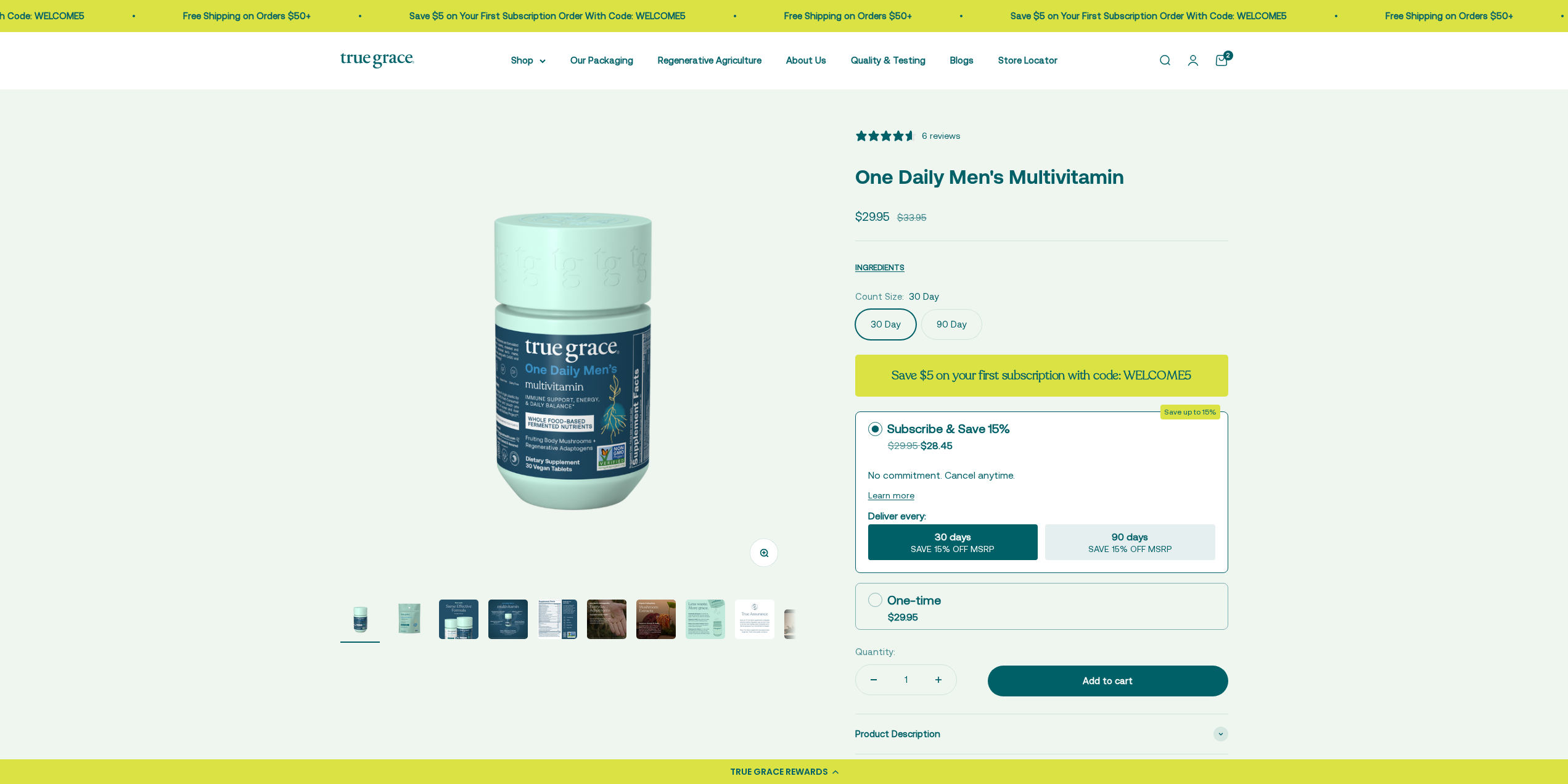
select select "3"
click at [944, 324] on label "90 Day" at bounding box center [951, 324] width 61 height 31
click at [855, 309] on input "90 Day" at bounding box center [855, 308] width 1 height 1
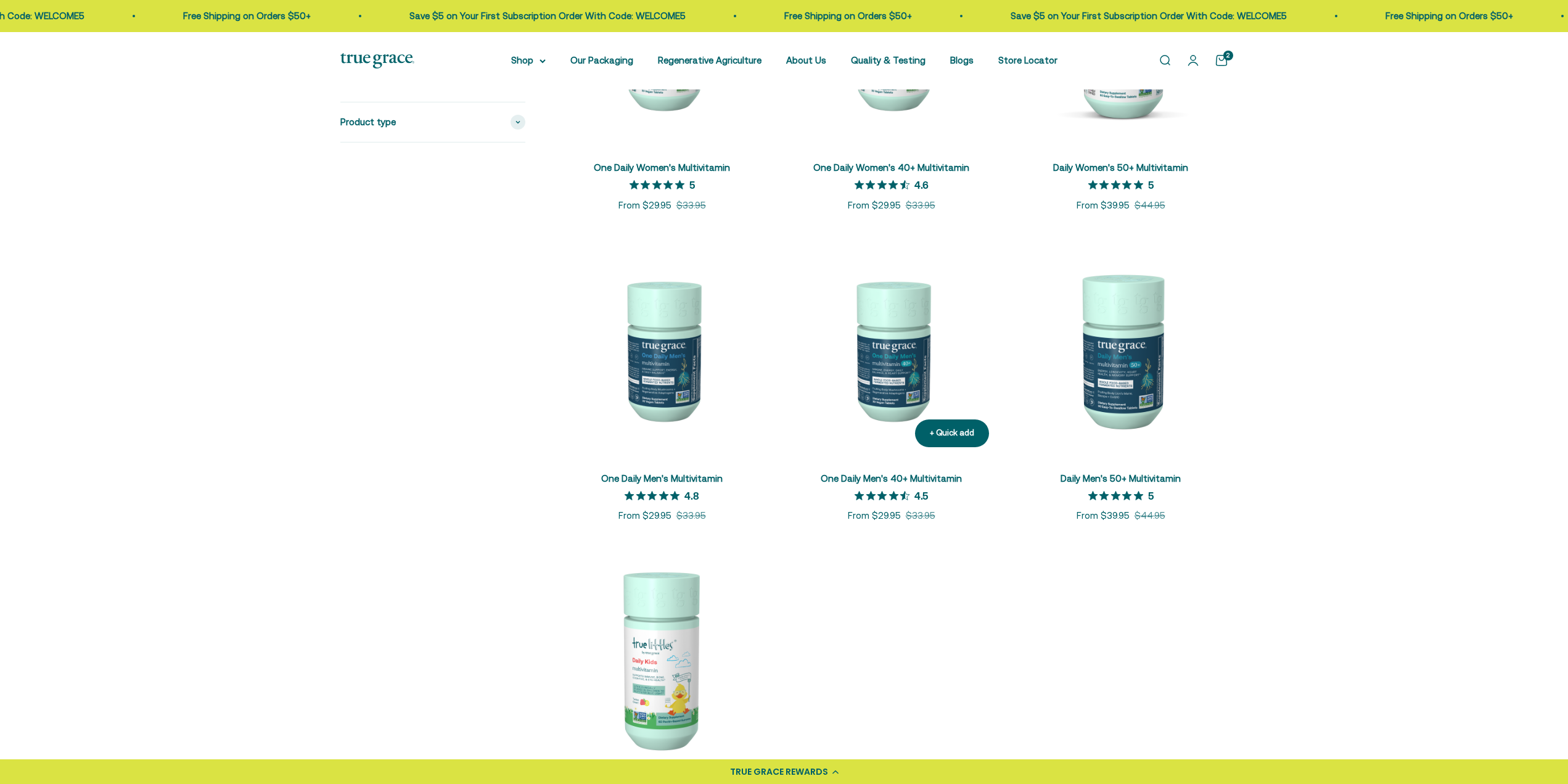
click at [878, 370] on img at bounding box center [891, 349] width 214 height 214
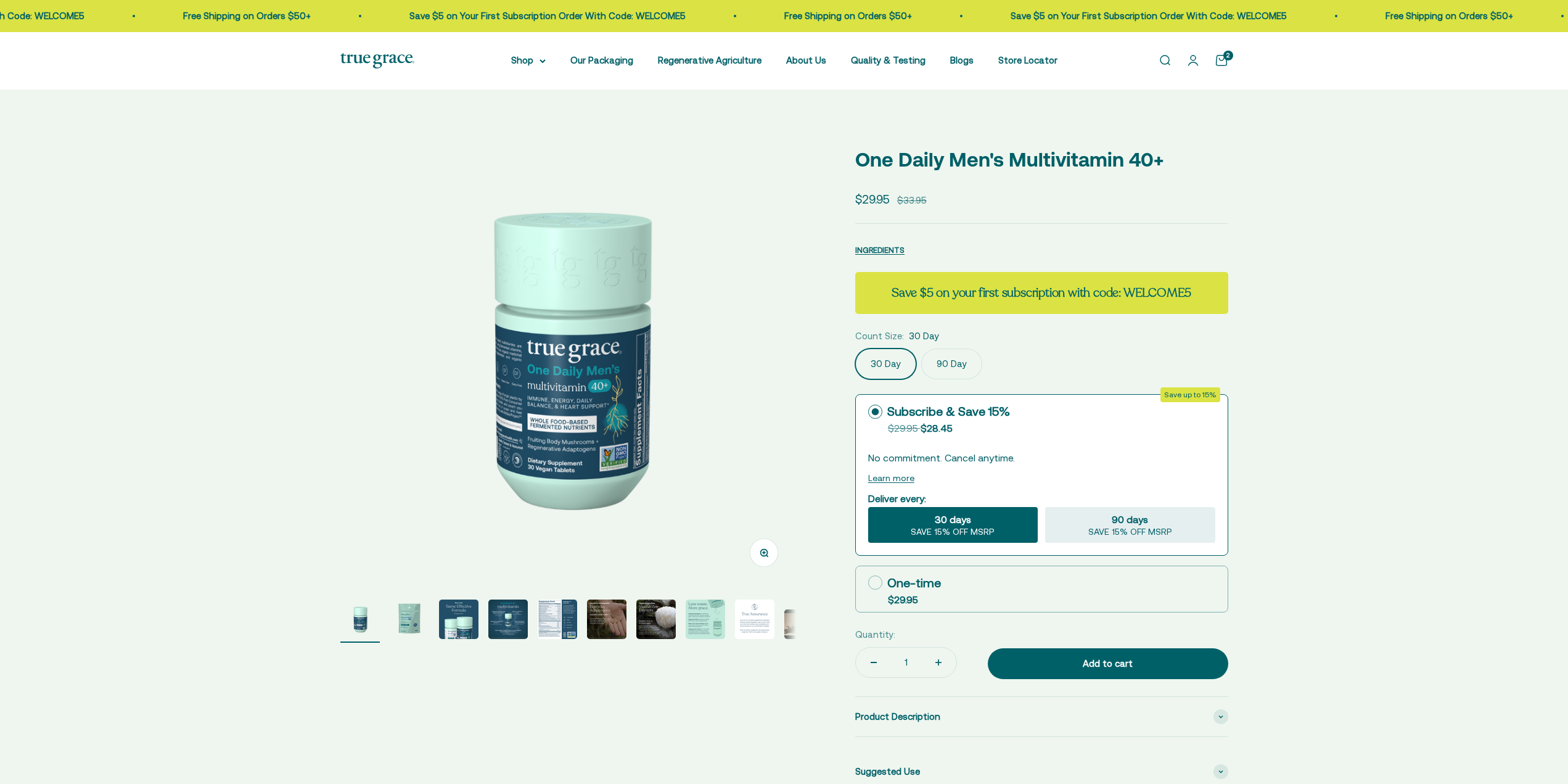
click at [955, 371] on label "90 Day" at bounding box center [951, 364] width 61 height 31
click at [855, 349] on input "90 Day" at bounding box center [855, 348] width 1 height 1
radio input "true"
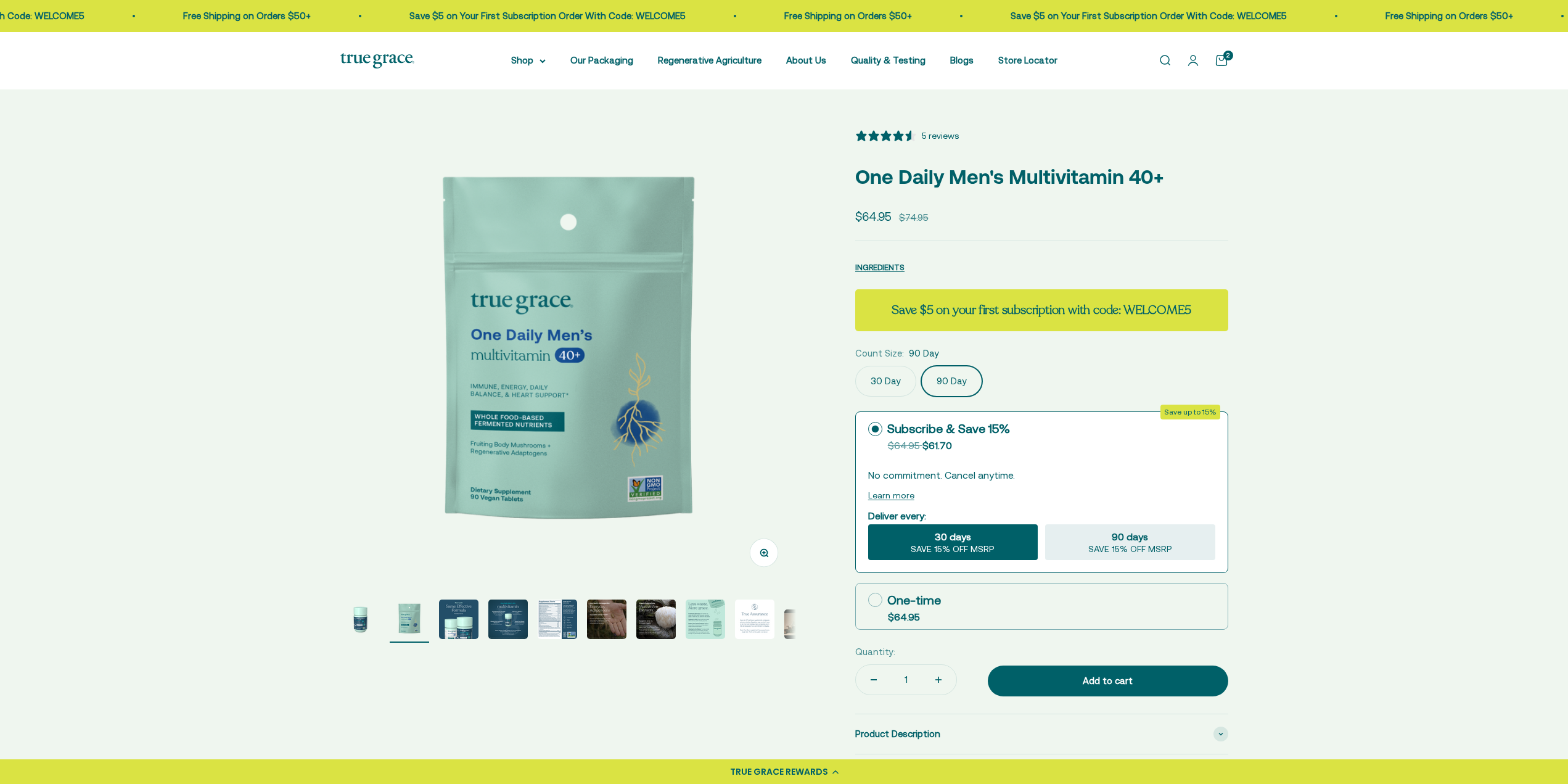
select select "3"
click at [871, 595] on rect at bounding box center [875, 600] width 14 height 14
click at [868, 599] on input "One-time $64.95" at bounding box center [867, 599] width 1 height 1
radio input "true"
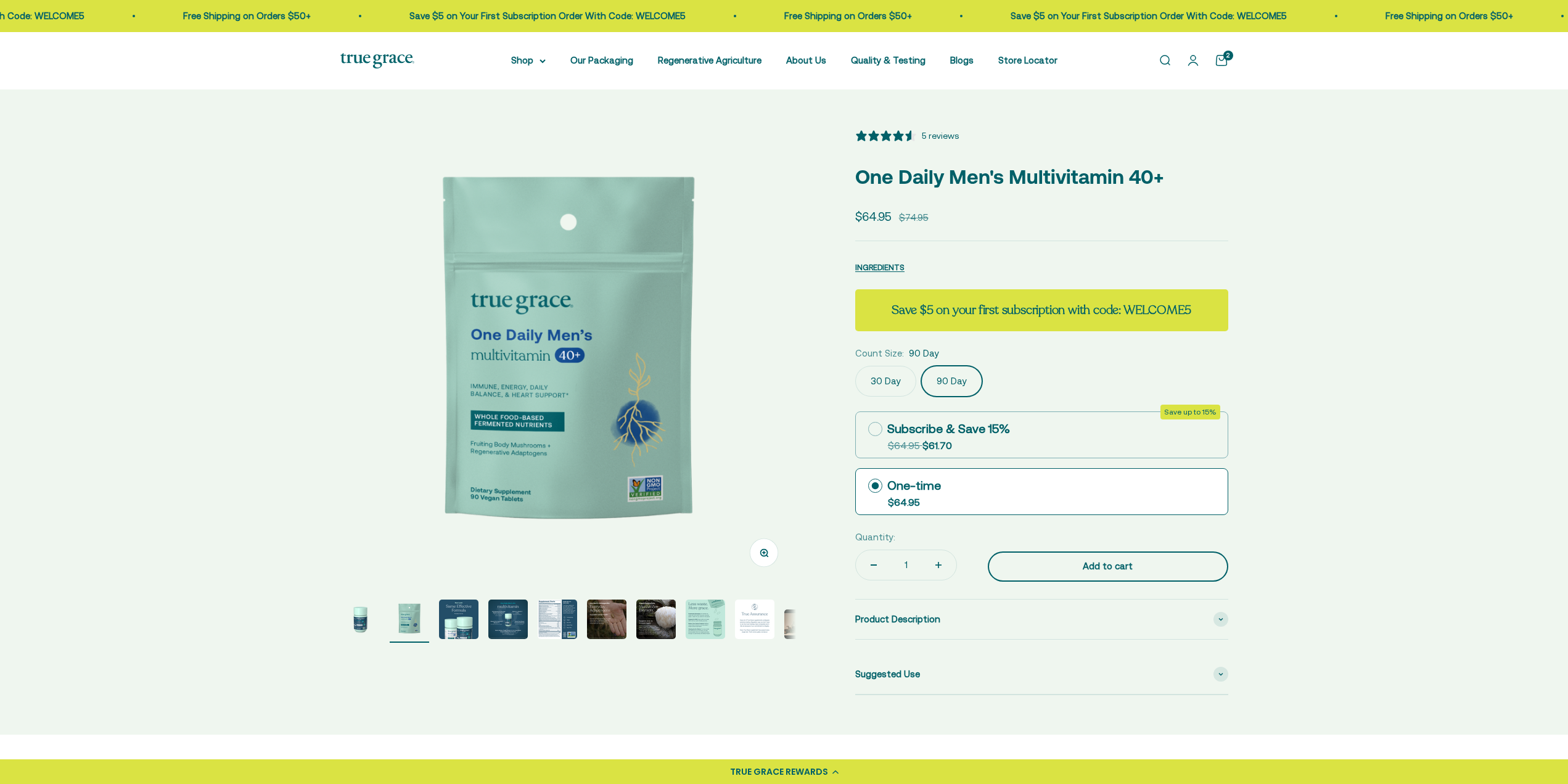
click at [1108, 572] on div "Add to cart" at bounding box center [1108, 566] width 191 height 14
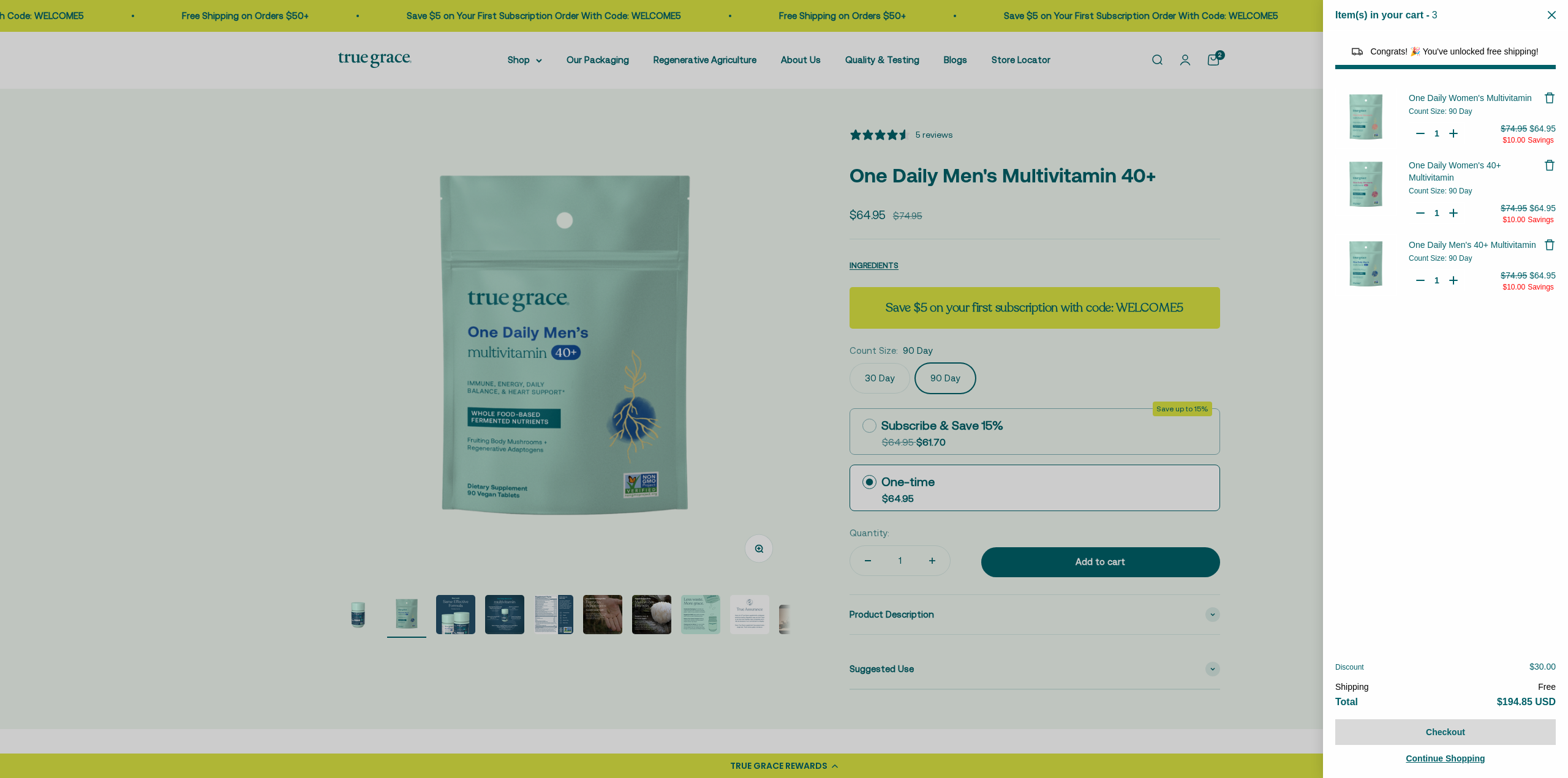
select select "40058329235648"
select select "44163639509206"
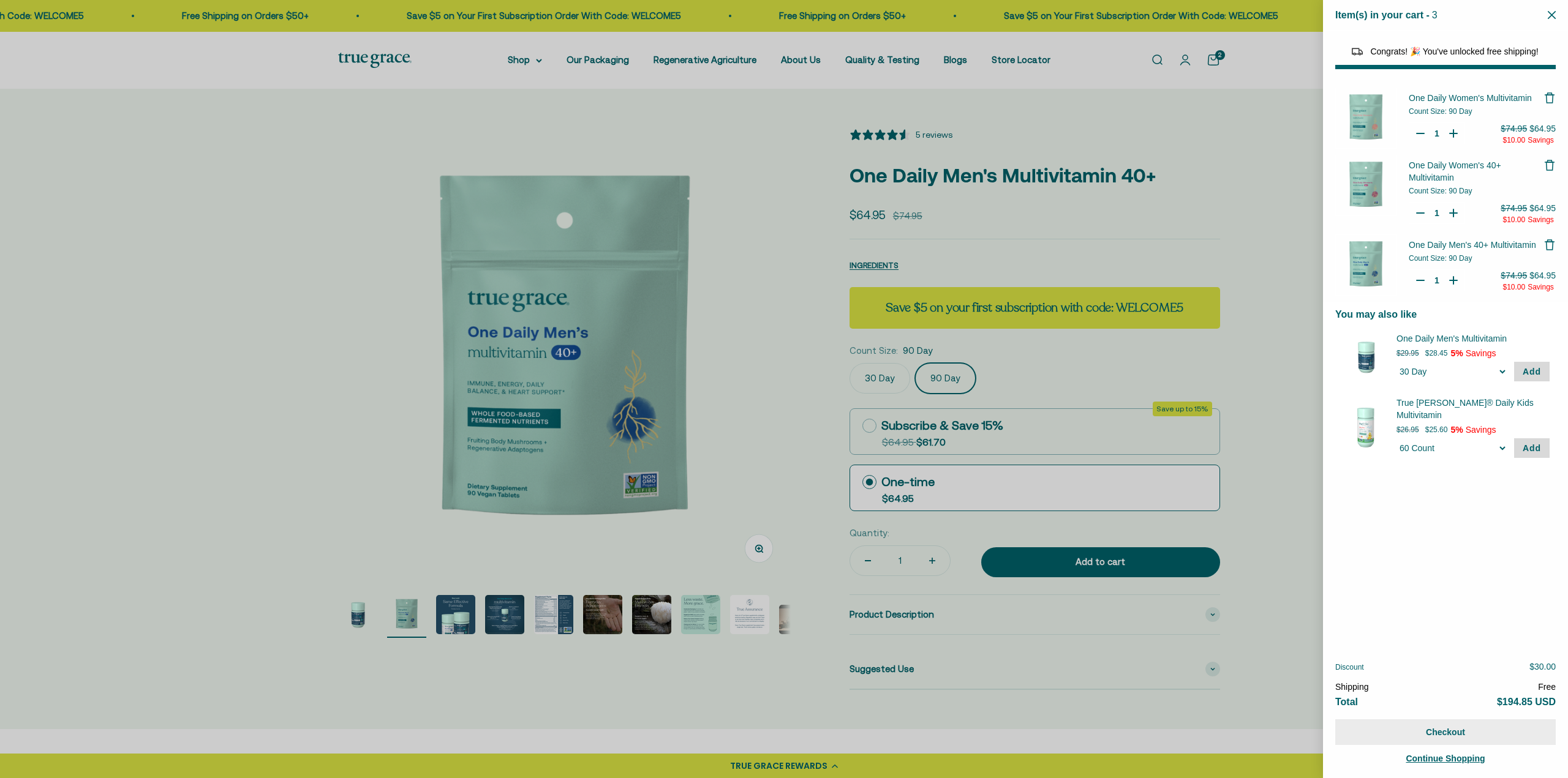
click at [1457, 727] on button "Checkout" at bounding box center [1445, 732] width 220 height 26
